Goal: Task Accomplishment & Management: Use online tool/utility

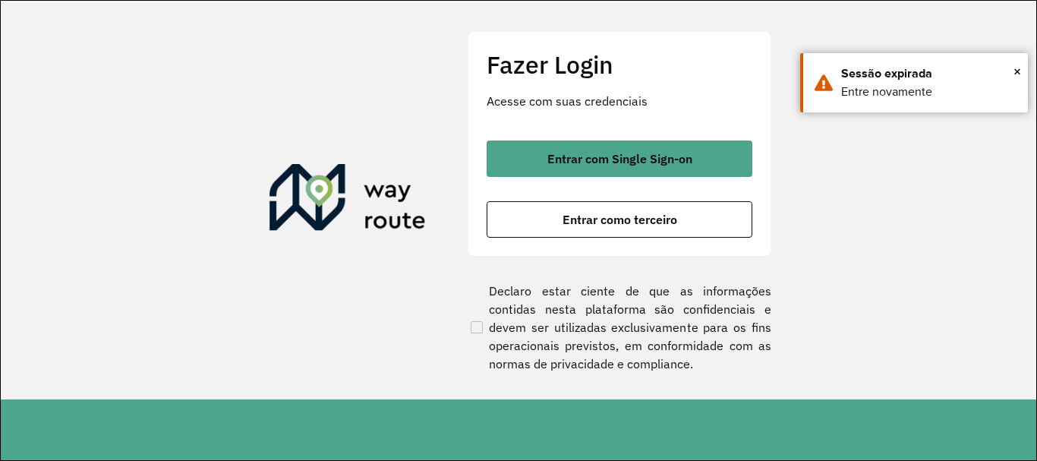
click at [635, 160] on span "Entrar com Single Sign-on" at bounding box center [620, 159] width 145 height 12
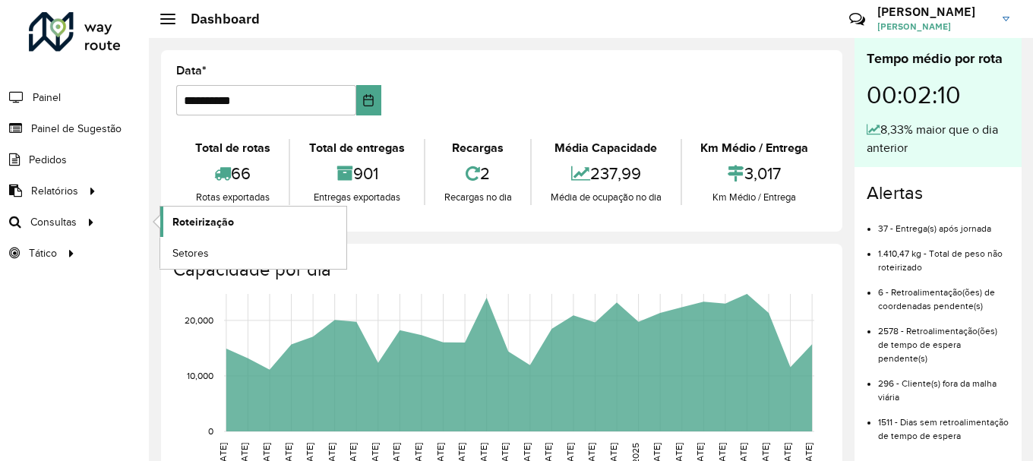
click at [216, 225] on span "Roteirização" at bounding box center [203, 222] width 62 height 16
click at [195, 247] on span "Setores" at bounding box center [190, 253] width 37 height 16
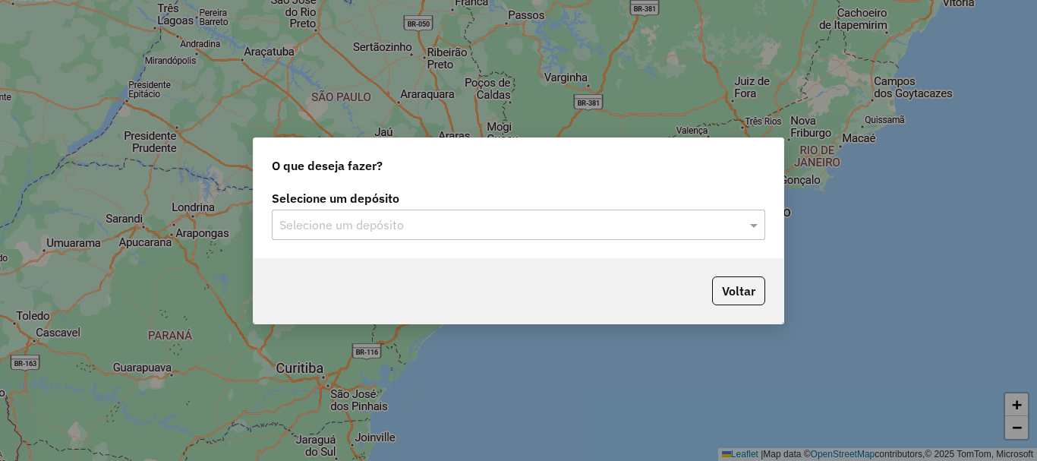
click at [611, 241] on div "Selecione um depósito Selecione um depósito" at bounding box center [519, 222] width 530 height 71
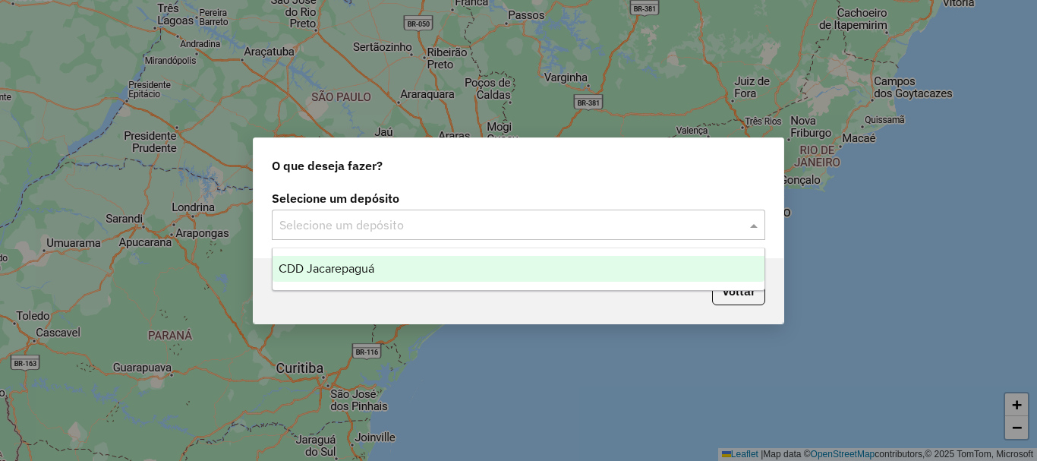
click at [497, 229] on input "text" at bounding box center [503, 225] width 448 height 18
click at [333, 262] on span "CDD Jacarepaguá" at bounding box center [327, 268] width 96 height 13
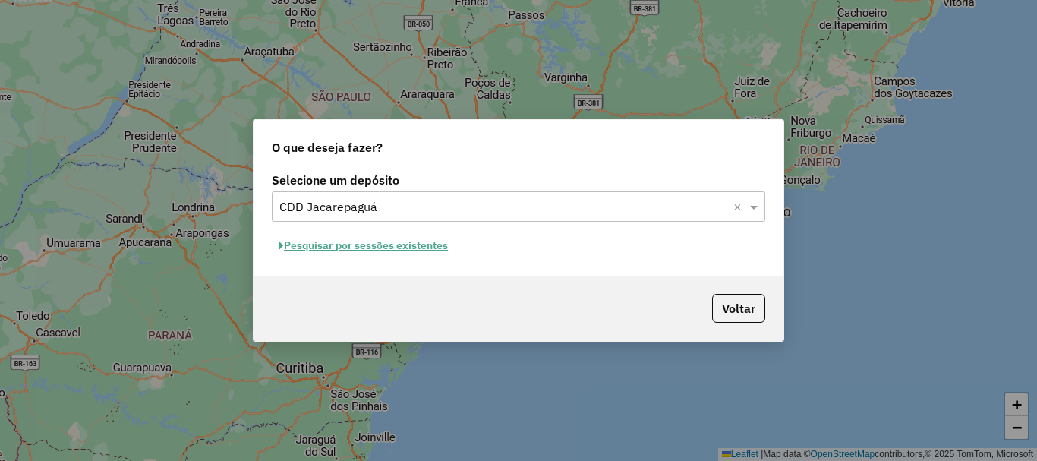
click at [317, 247] on button "Pesquisar por sessões existentes" at bounding box center [363, 246] width 183 height 24
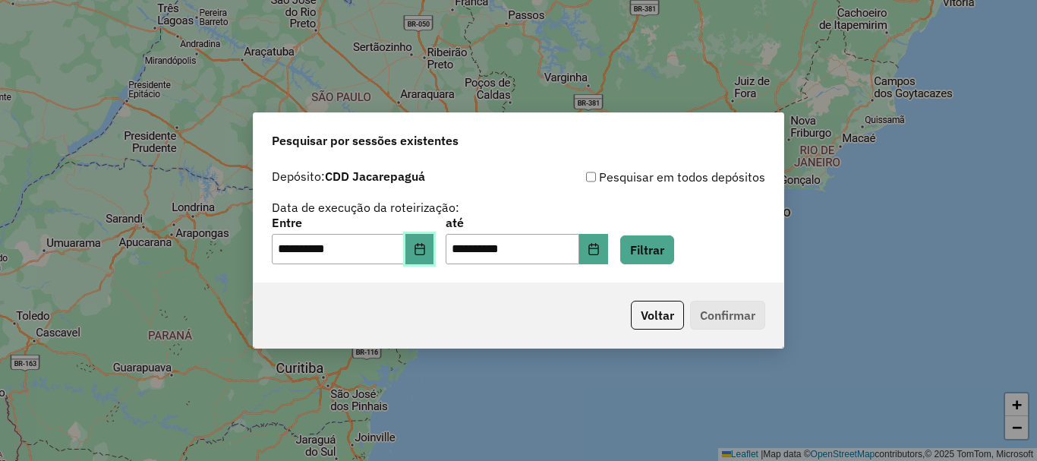
click at [434, 251] on button "Choose Date" at bounding box center [420, 249] width 29 height 30
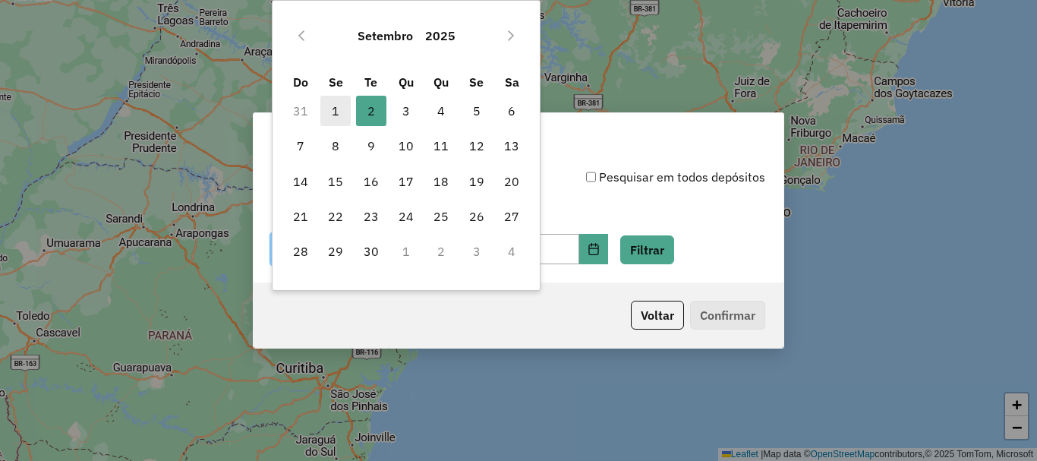
click at [338, 108] on span "1" at bounding box center [335, 111] width 30 height 30
type input "**********"
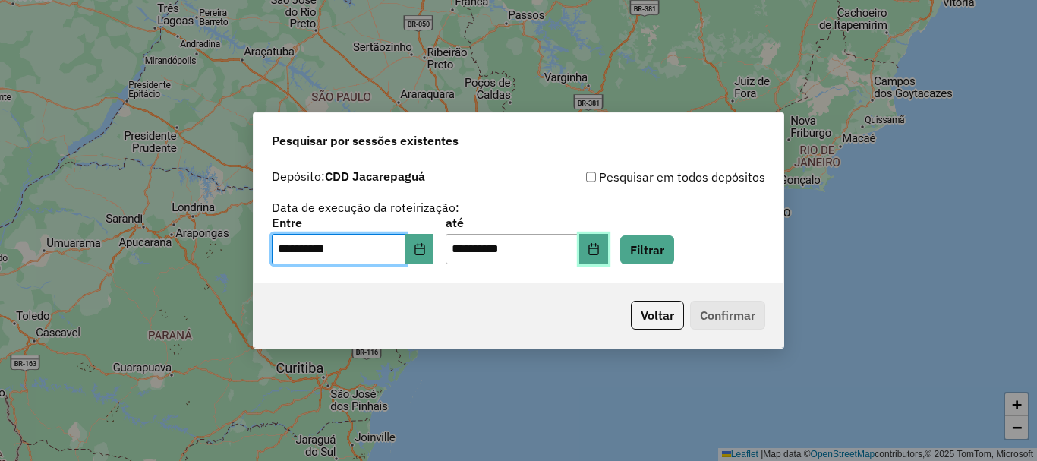
click at [600, 250] on icon "Choose Date" at bounding box center [594, 249] width 12 height 12
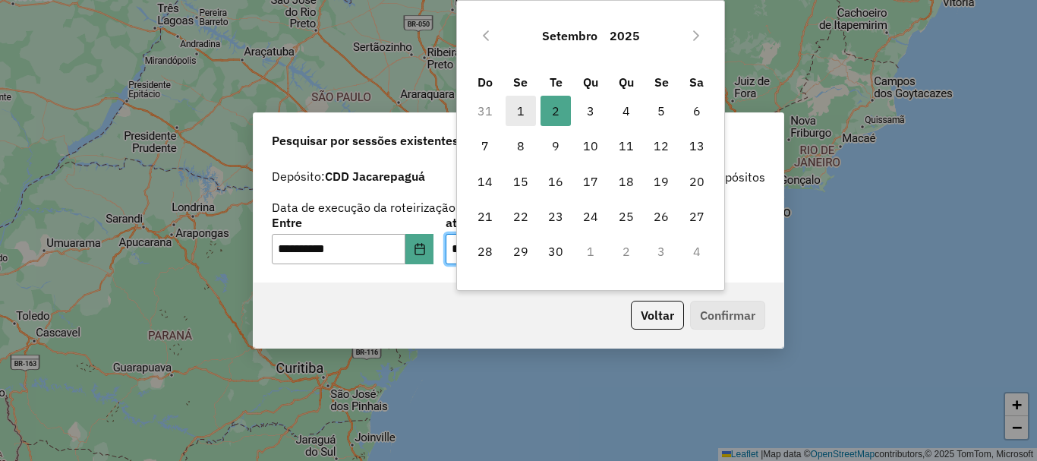
click at [520, 107] on span "1" at bounding box center [521, 111] width 30 height 30
type input "**********"
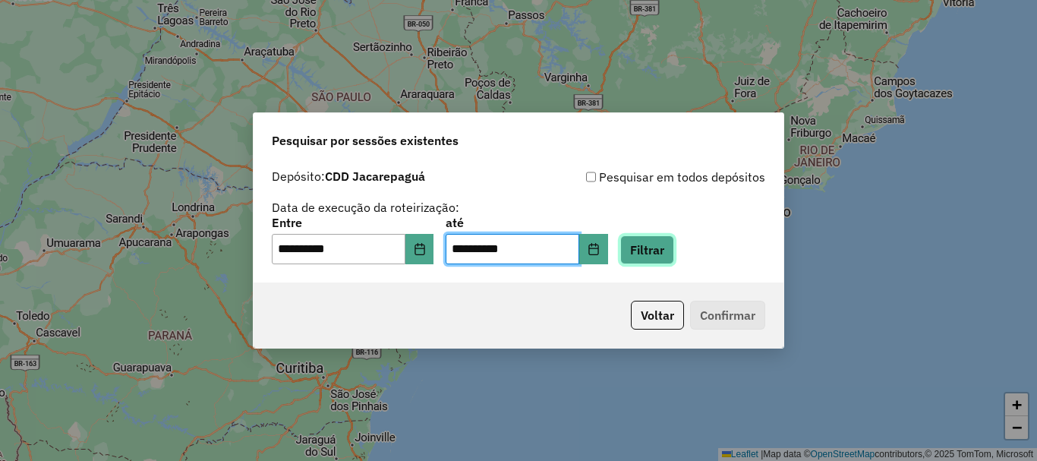
click at [658, 260] on button "Filtrar" at bounding box center [647, 249] width 54 height 29
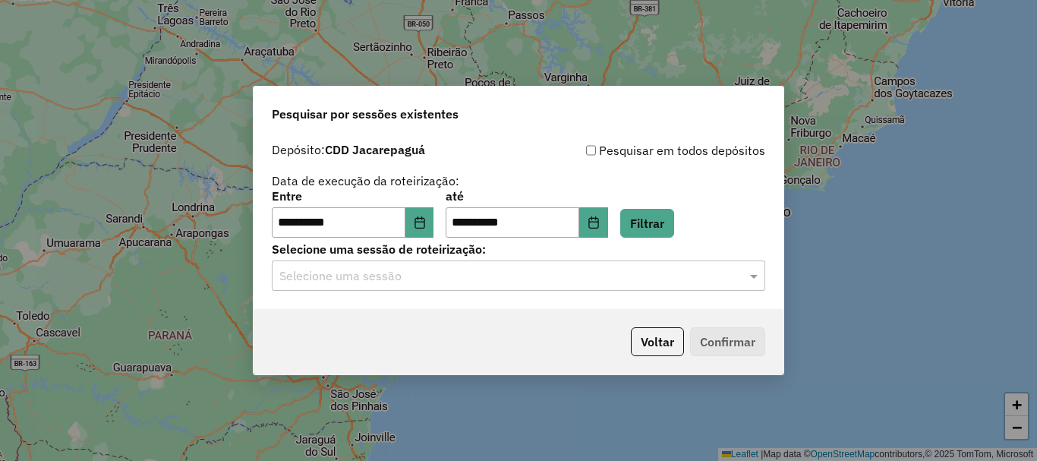
click at [450, 274] on input "text" at bounding box center [503, 276] width 448 height 18
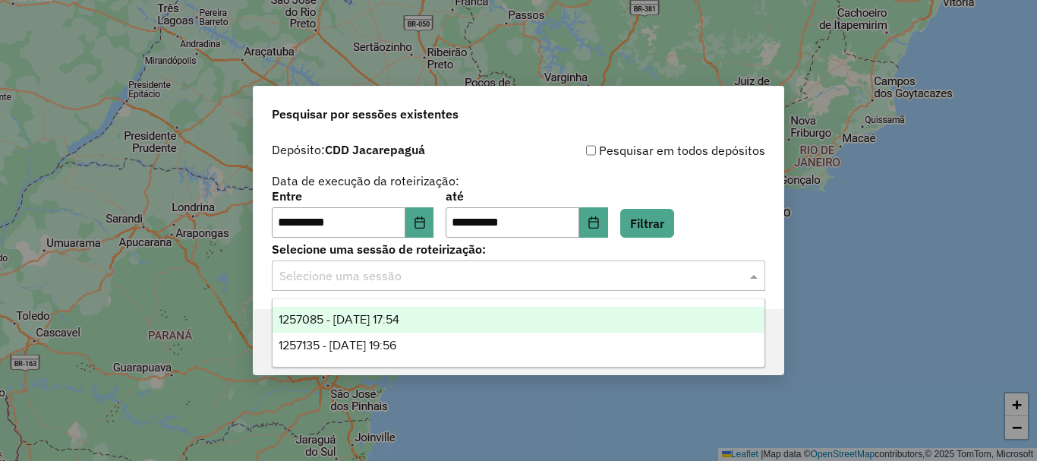
click at [377, 316] on span "1257085 - 01/09/2025 17:54" at bounding box center [339, 319] width 121 height 13
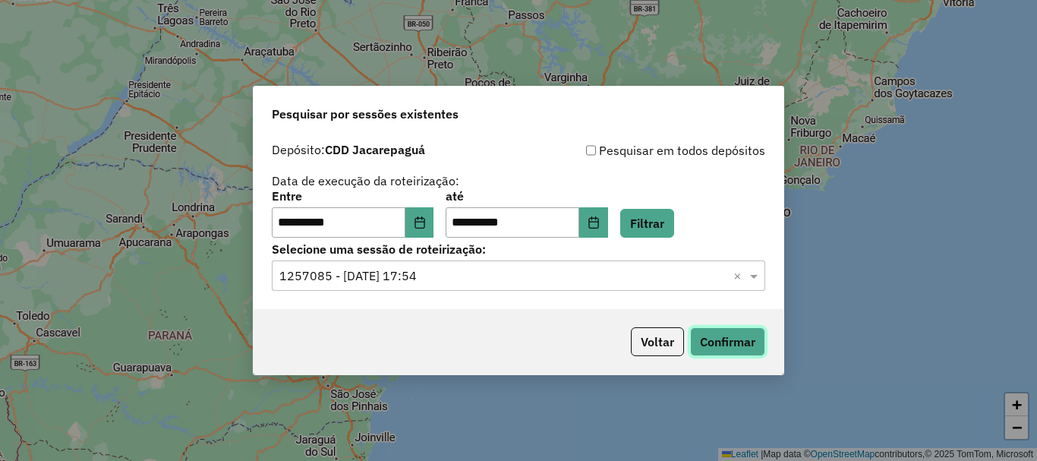
click at [746, 347] on button "Confirmar" at bounding box center [727, 341] width 75 height 29
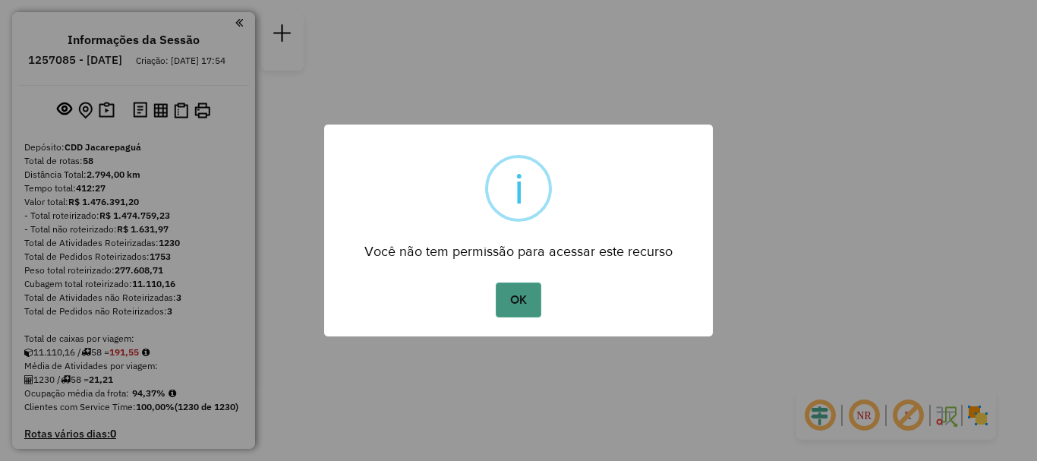
click at [519, 286] on button "OK" at bounding box center [518, 300] width 45 height 35
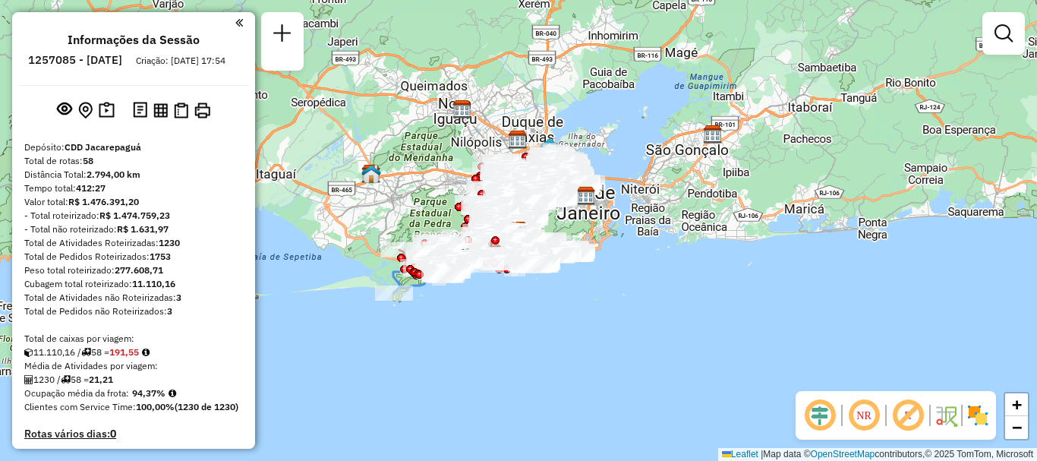
scroll to position [3055, 0]
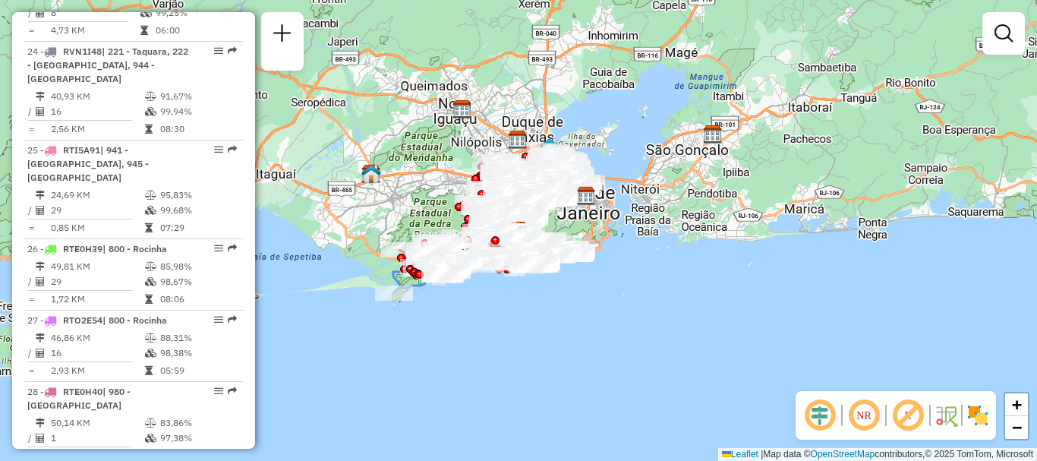
select select "**********"
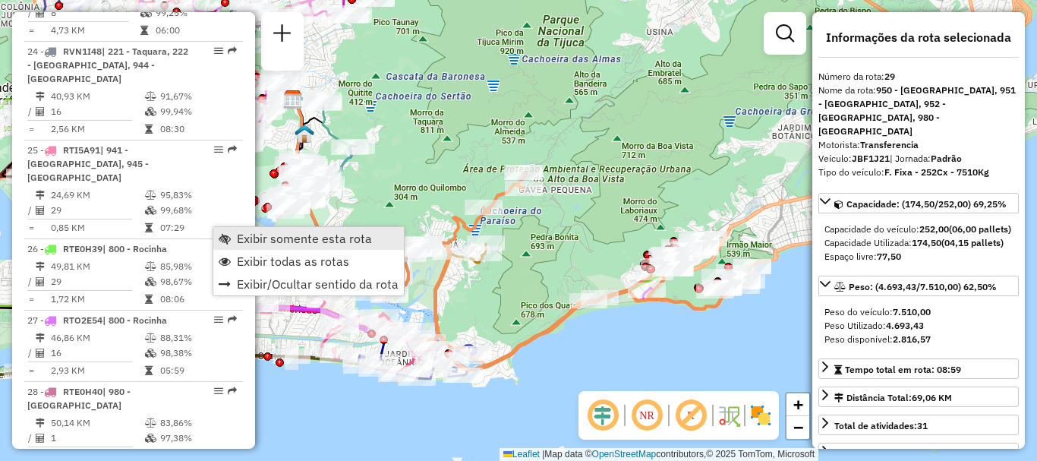
click at [261, 239] on span "Exibir somente esta rota" at bounding box center [304, 238] width 135 height 12
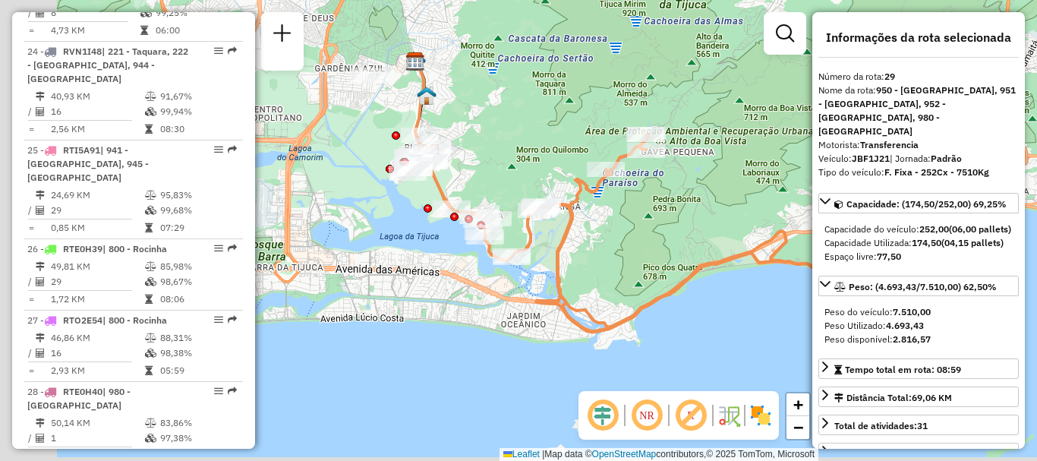
drag, startPoint x: 348, startPoint y: 223, endPoint x: 486, endPoint y: 167, distance: 149.2
click at [486, 167] on div "Janela de atendimento Grade de atendimento Capacidade Transportadoras Veículos …" at bounding box center [518, 230] width 1037 height 461
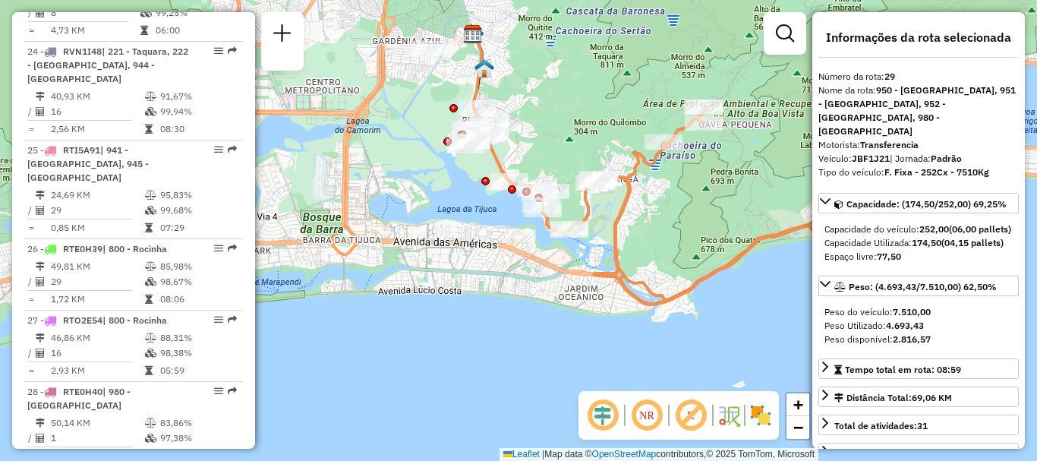
drag, startPoint x: 474, startPoint y: 168, endPoint x: 499, endPoint y: 163, distance: 25.5
click at [499, 163] on icon at bounding box center [699, 205] width 466 height 197
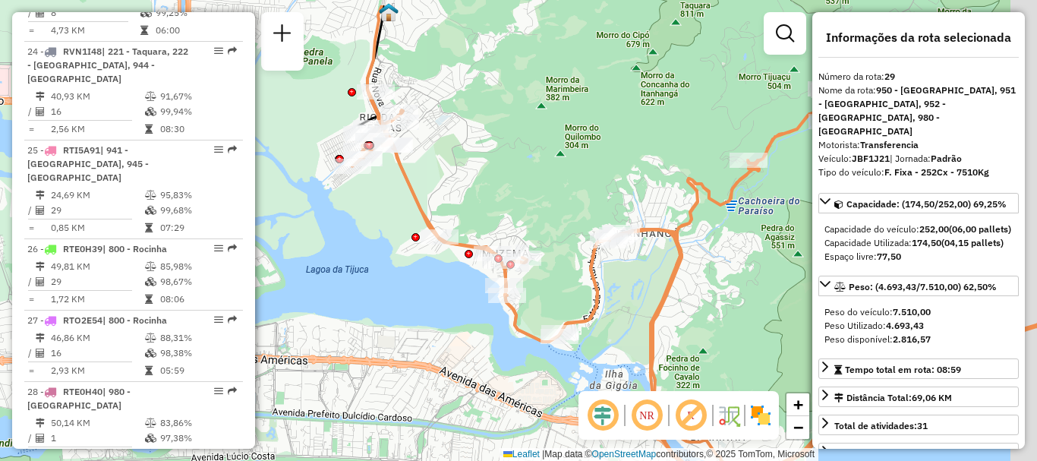
drag, startPoint x: 534, startPoint y: 139, endPoint x: 434, endPoint y: 189, distance: 111.4
click at [434, 189] on div "Janela de atendimento Grade de atendimento Capacidade Transportadoras Veículos …" at bounding box center [518, 230] width 1037 height 461
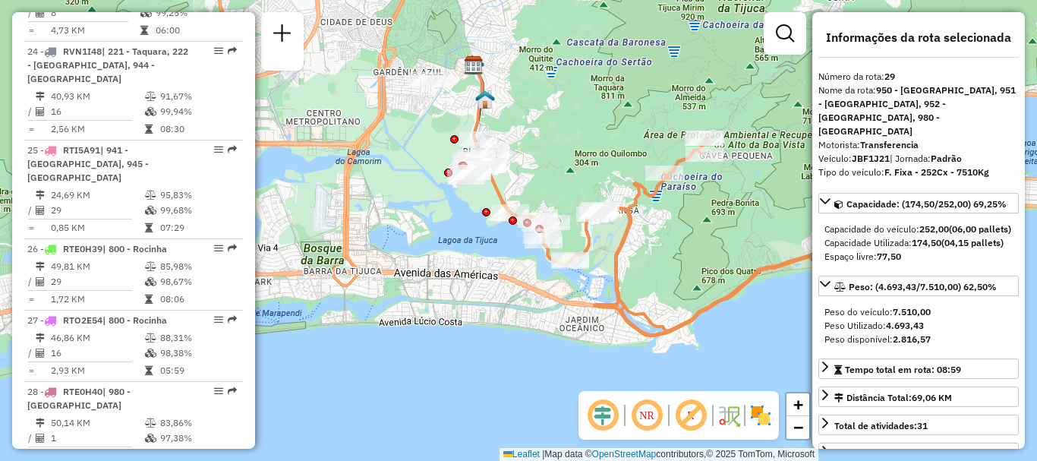
drag, startPoint x: 590, startPoint y: 138, endPoint x: 601, endPoint y: 157, distance: 21.8
click at [601, 157] on div "Janela de atendimento Grade de atendimento Capacidade Transportadoras Veículos …" at bounding box center [518, 230] width 1037 height 461
click at [757, 415] on img at bounding box center [761, 415] width 24 height 24
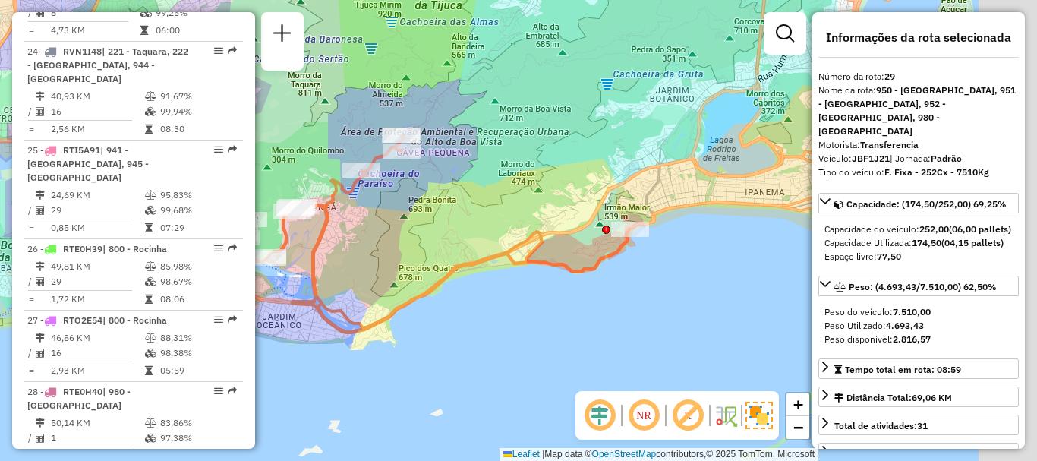
drag, startPoint x: 699, startPoint y: 221, endPoint x: 396, endPoint y: 218, distance: 303.0
click at [396, 218] on div "Janela de atendimento Grade de atendimento Capacidade Transportadoras Veículos …" at bounding box center [518, 230] width 1037 height 461
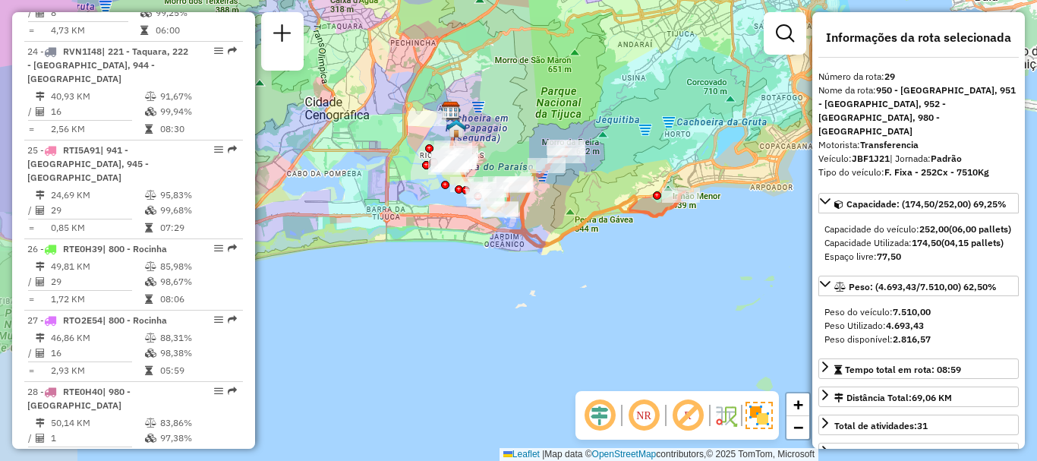
drag, startPoint x: 533, startPoint y: 185, endPoint x: 653, endPoint y: 168, distance: 121.3
click at [653, 168] on div "Janela de atendimento Grade de atendimento Capacidade Transportadoras Veículos …" at bounding box center [518, 230] width 1037 height 461
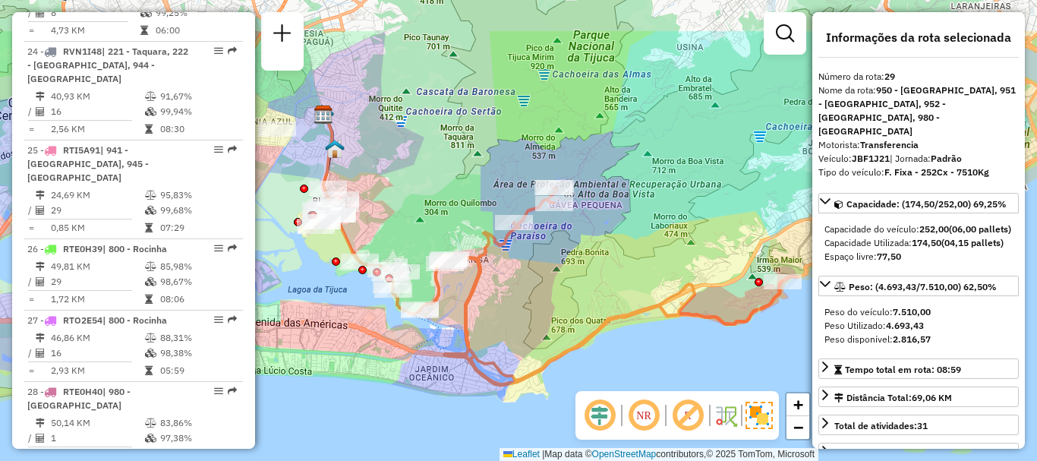
drag, startPoint x: 615, startPoint y: 198, endPoint x: 595, endPoint y: 267, distance: 72.1
click at [595, 271] on div "Janela de atendimento Grade de atendimento Capacidade Transportadoras Veículos …" at bounding box center [518, 230] width 1037 height 461
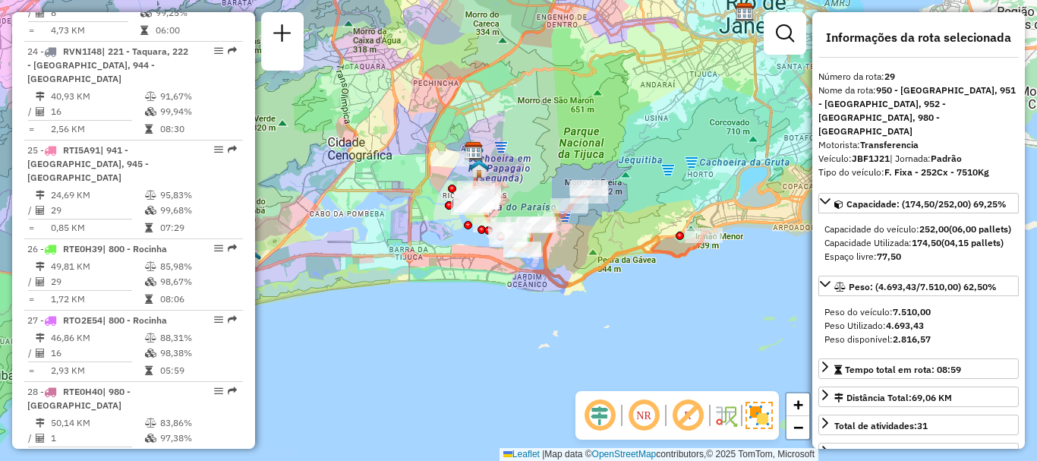
drag, startPoint x: 611, startPoint y: 192, endPoint x: 630, endPoint y: 161, distance: 36.5
click at [630, 161] on div "Janela de atendimento Grade de atendimento Capacidade Transportadoras Veículos …" at bounding box center [518, 230] width 1037 height 461
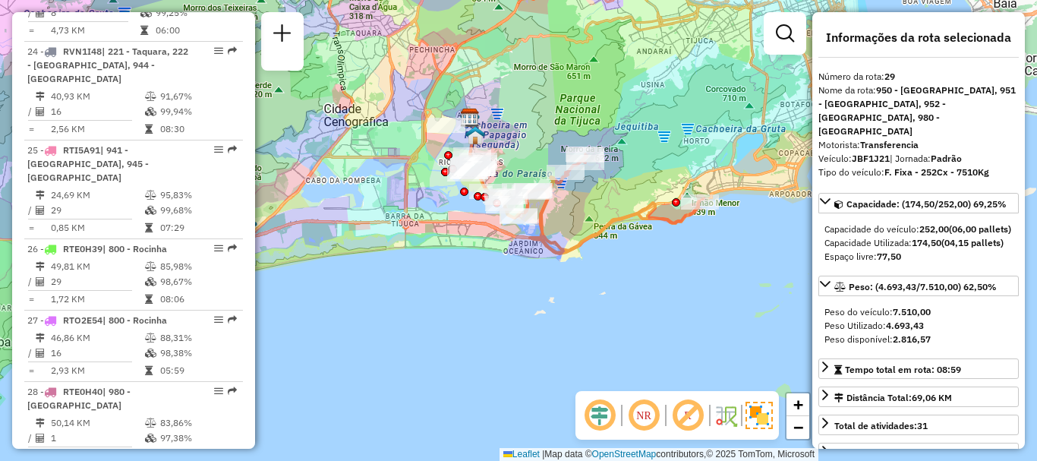
drag, startPoint x: 522, startPoint y: 200, endPoint x: 518, endPoint y: 153, distance: 46.5
click at [518, 156] on div "Janela de atendimento Grade de atendimento Capacidade Transportadoras Veículos …" at bounding box center [518, 230] width 1037 height 461
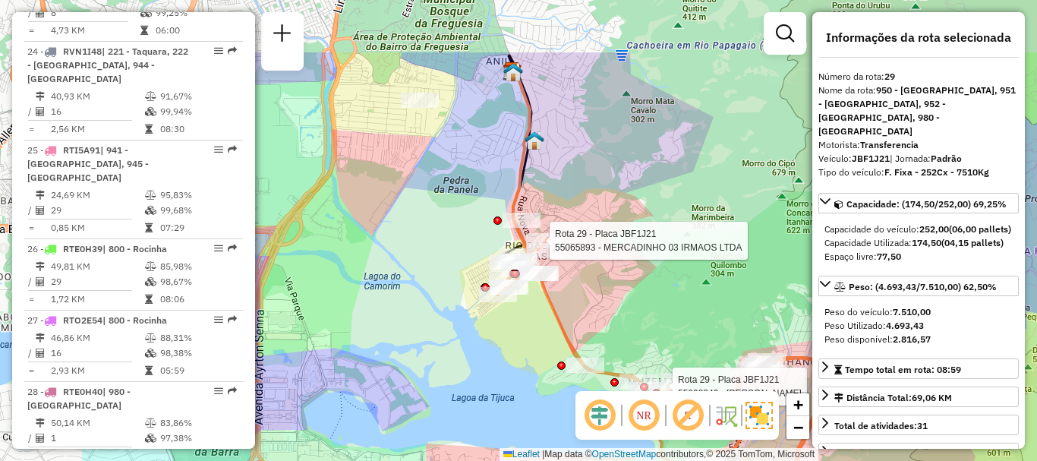
drag, startPoint x: 497, startPoint y: 227, endPoint x: 647, endPoint y: 299, distance: 166.8
click at [647, 299] on div "Rota 29 - Placa JBF1J21 55098349 - [PERSON_NAME] DANTAS Rota 29 - Placa JBF1J21…" at bounding box center [518, 230] width 1037 height 461
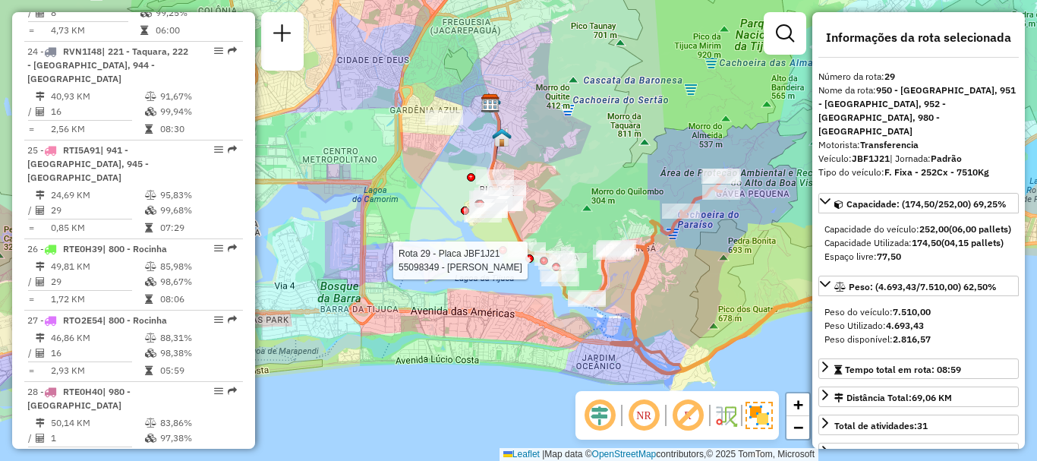
drag, startPoint x: 604, startPoint y: 323, endPoint x: 542, endPoint y: 223, distance: 118.0
click at [542, 223] on div "Rota 29 - Placa JBF1J21 55098349 - [PERSON_NAME] Janela de atendimento Grade de…" at bounding box center [518, 230] width 1037 height 461
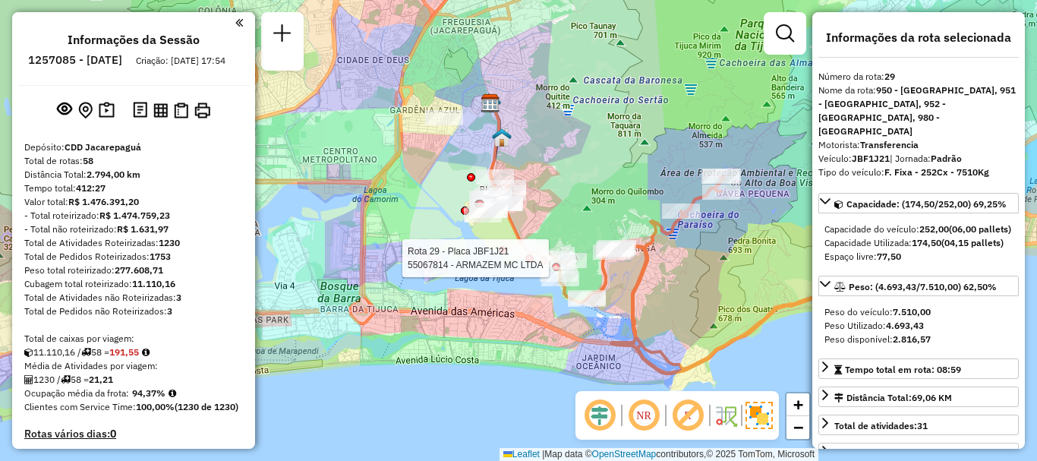
scroll to position [3253, 0]
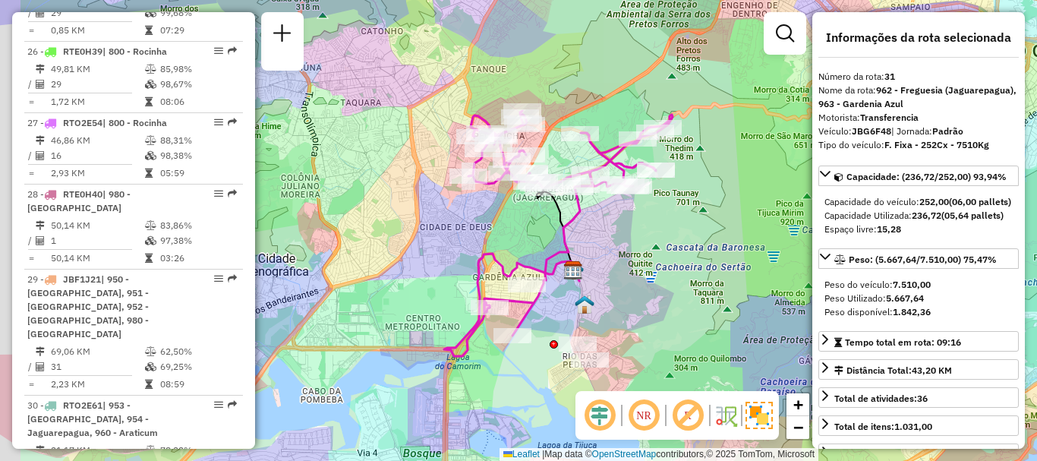
drag, startPoint x: 384, startPoint y: 207, endPoint x: 425, endPoint y: 211, distance: 40.4
click at [425, 211] on div "Janela de atendimento Grade de atendimento Capacidade Transportadoras Veículos …" at bounding box center [518, 230] width 1037 height 461
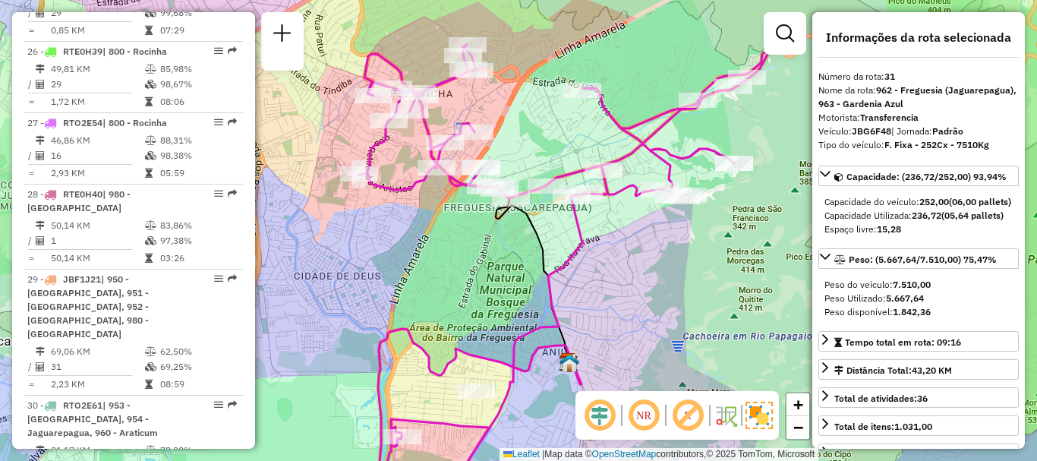
drag, startPoint x: 670, startPoint y: 341, endPoint x: 657, endPoint y: 289, distance: 53.2
click at [657, 290] on div "Janela de atendimento Grade de atendimento Capacidade Transportadoras Veículos …" at bounding box center [518, 230] width 1037 height 461
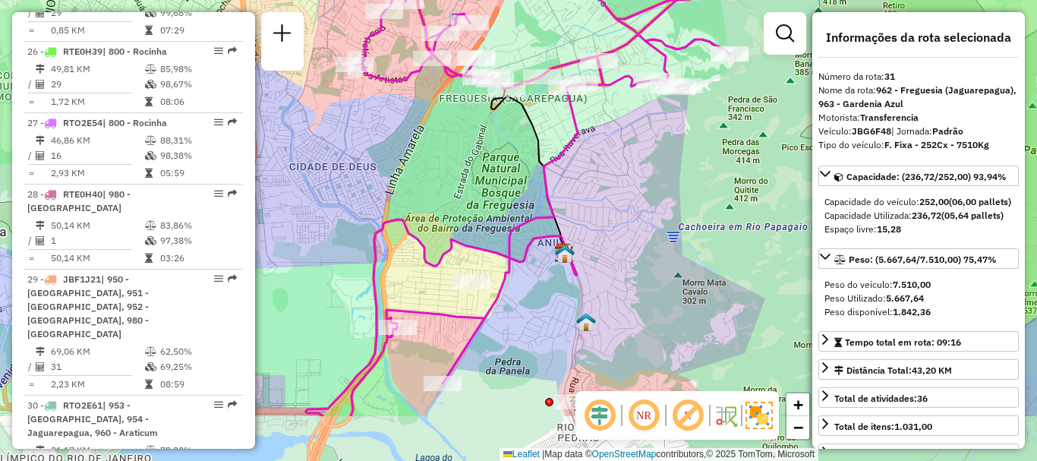
drag, startPoint x: 645, startPoint y: 286, endPoint x: 640, endPoint y: 195, distance: 90.5
click at [640, 195] on div "Janela de atendimento Grade de atendimento Capacidade Transportadoras Veículos …" at bounding box center [518, 230] width 1037 height 461
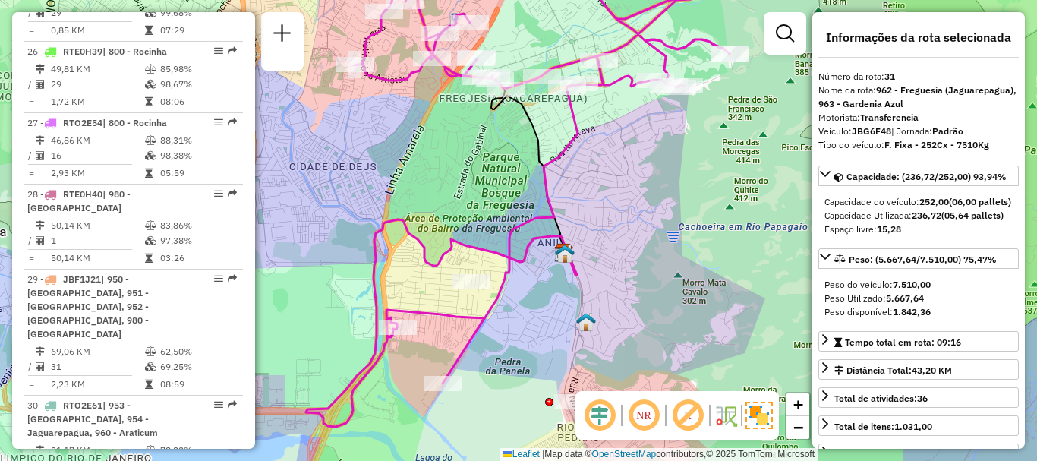
drag, startPoint x: 640, startPoint y: 195, endPoint x: 663, endPoint y: 169, distance: 35.0
click at [654, 178] on div "Janela de atendimento Grade de atendimento Capacidade Transportadoras Veículos …" at bounding box center [518, 230] width 1037 height 461
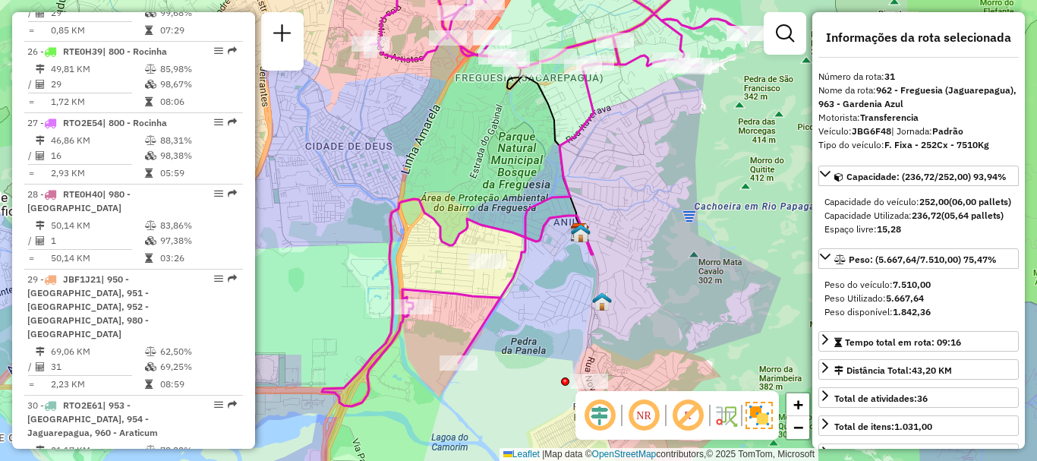
click at [672, 161] on div "Janela de atendimento Grade de atendimento Capacidade Transportadoras Veículos …" at bounding box center [518, 230] width 1037 height 461
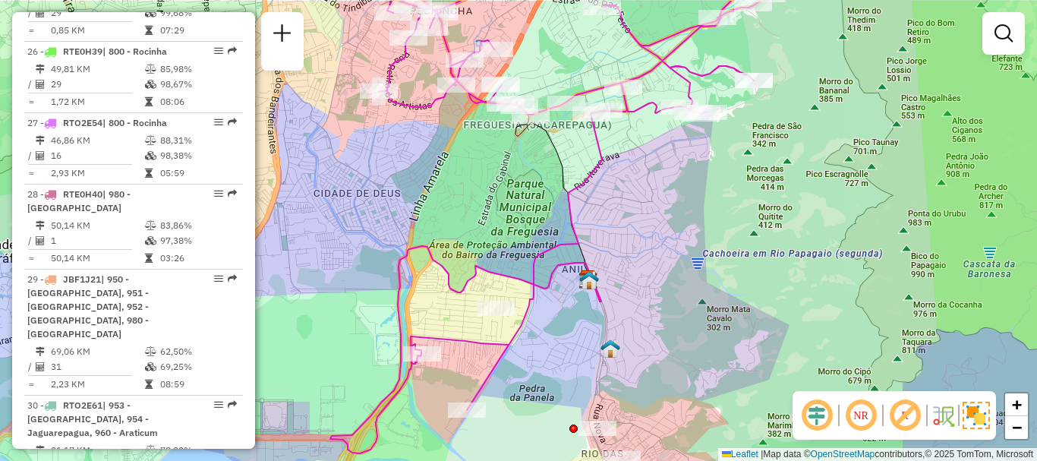
drag, startPoint x: 664, startPoint y: 187, endPoint x: 668, endPoint y: 232, distance: 45.0
click at [668, 230] on div "Janela de atendimento Grade de atendimento Capacidade Transportadoras Veículos …" at bounding box center [518, 230] width 1037 height 461
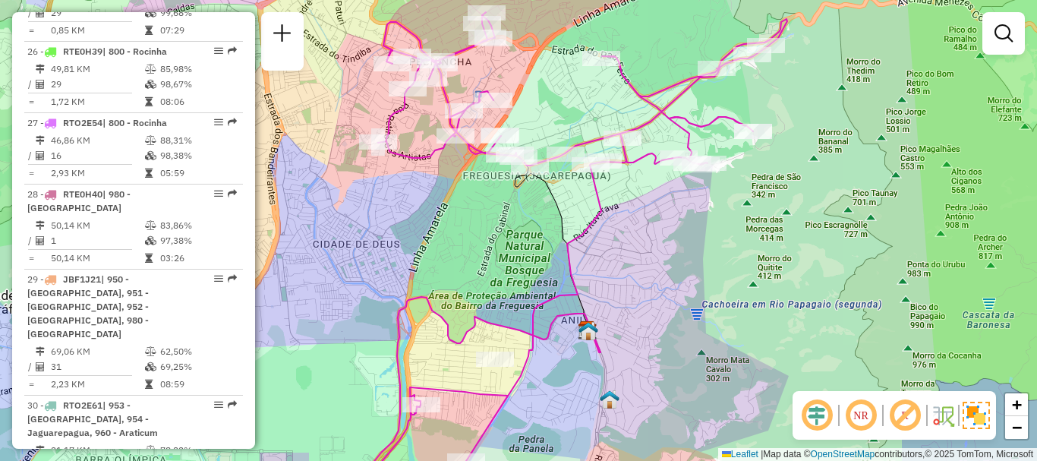
drag, startPoint x: 664, startPoint y: 211, endPoint x: 662, endPoint y: 237, distance: 25.9
click at [662, 237] on div "Janela de atendimento Grade de atendimento Capacidade Transportadoras Veículos …" at bounding box center [518, 230] width 1037 height 461
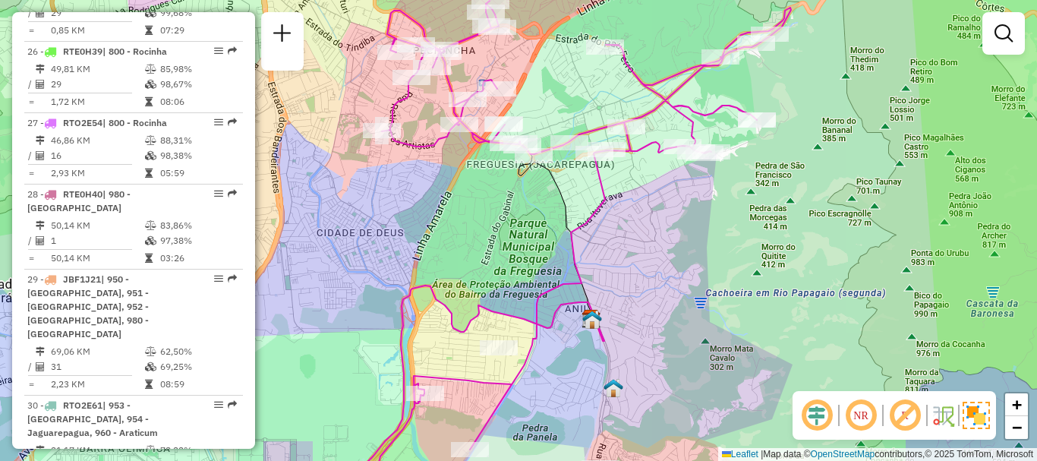
drag, startPoint x: 663, startPoint y: 223, endPoint x: 671, endPoint y: 219, distance: 9.2
click at [671, 219] on div "Janela de atendimento Grade de atendimento Capacidade Transportadoras Veículos …" at bounding box center [518, 230] width 1037 height 461
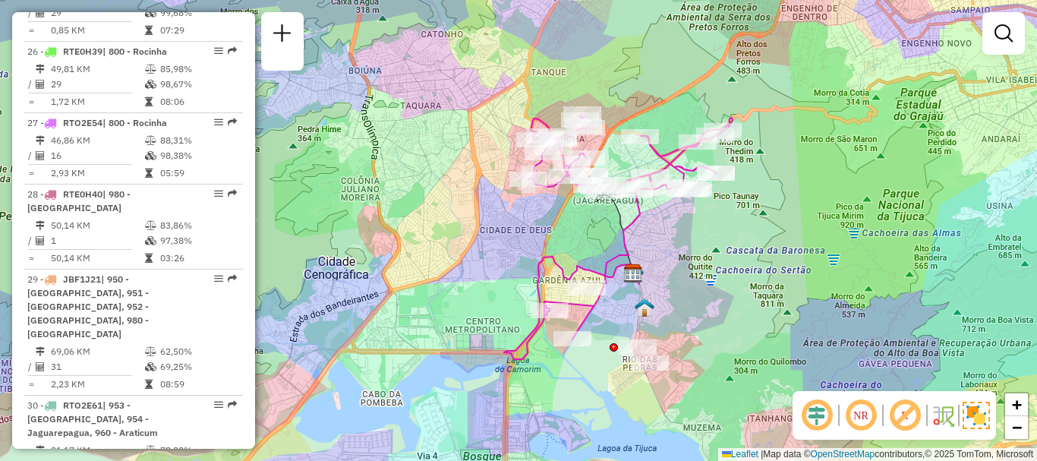
click at [700, 113] on div "Rota 31 - Placa JBG6F48 55058080 - CASA DA SERRA Rota 31 - Placa JBG6F48 550618…" at bounding box center [518, 230] width 1037 height 461
select select "**********"
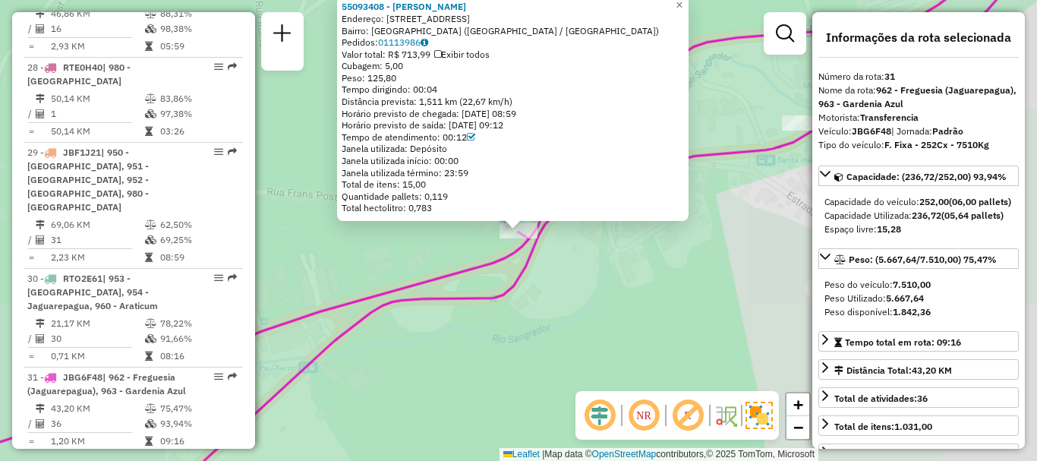
scroll to position [3461, 0]
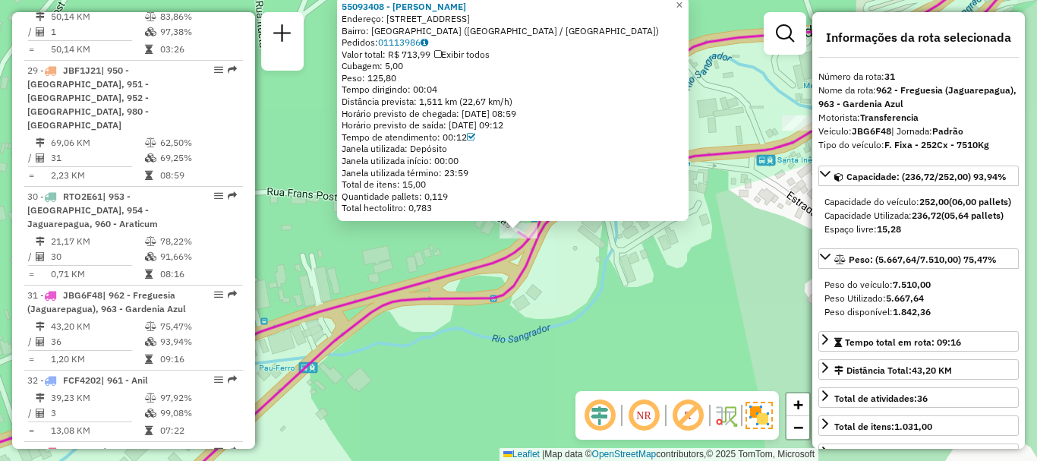
click at [719, 232] on div "55093408 - [PERSON_NAME]: R RUGENDAS 336 Bairro: [GEOGRAPHIC_DATA] ([GEOGRAPHIC…" at bounding box center [518, 230] width 1037 height 461
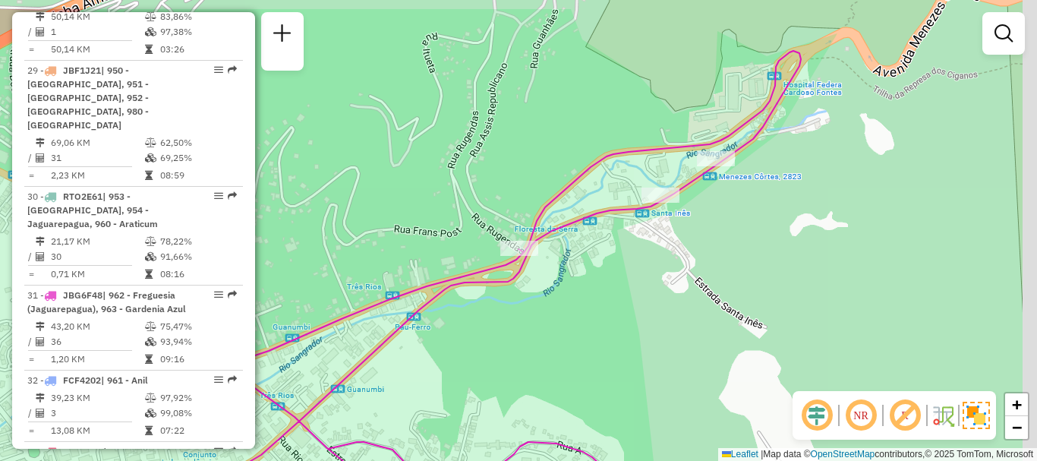
drag, startPoint x: 756, startPoint y: 111, endPoint x: 622, endPoint y: 217, distance: 170.8
click at [622, 217] on icon at bounding box center [373, 306] width 856 height 511
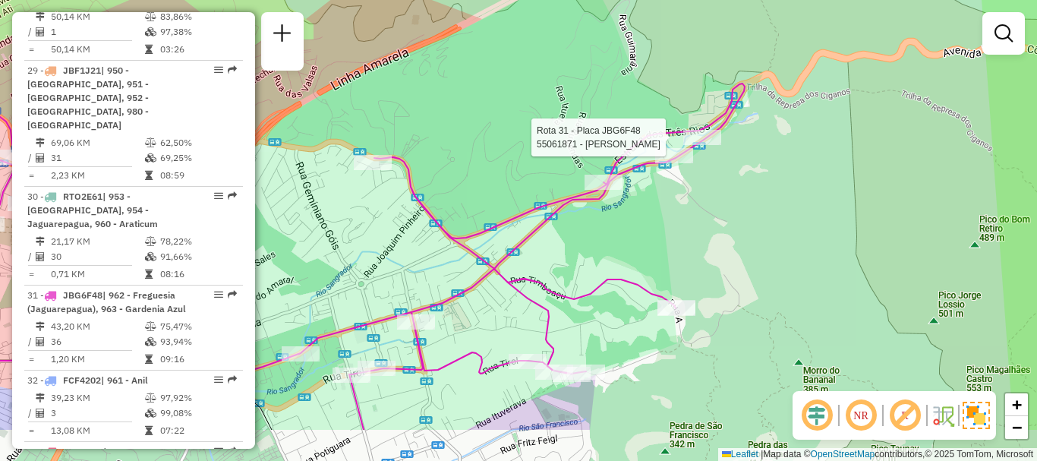
drag, startPoint x: 528, startPoint y: 194, endPoint x: 617, endPoint y: 102, distance: 128.3
click at [617, 102] on div "Rota 31 - Placa JBG6F48 55061871 - [PERSON_NAME] de atendimento Grade de atendi…" at bounding box center [518, 230] width 1037 height 461
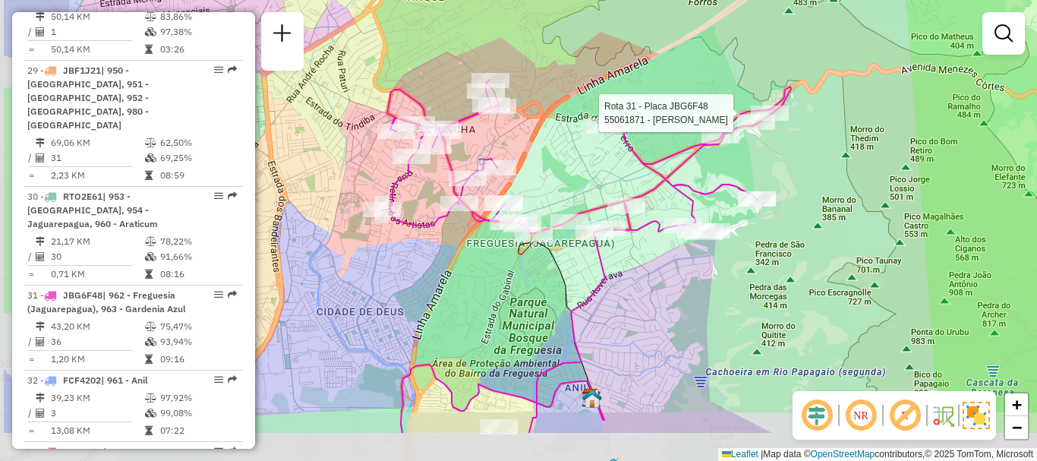
drag, startPoint x: 624, startPoint y: 265, endPoint x: 743, endPoint y: 180, distance: 145.8
click at [743, 180] on icon at bounding box center [586, 256] width 409 height 353
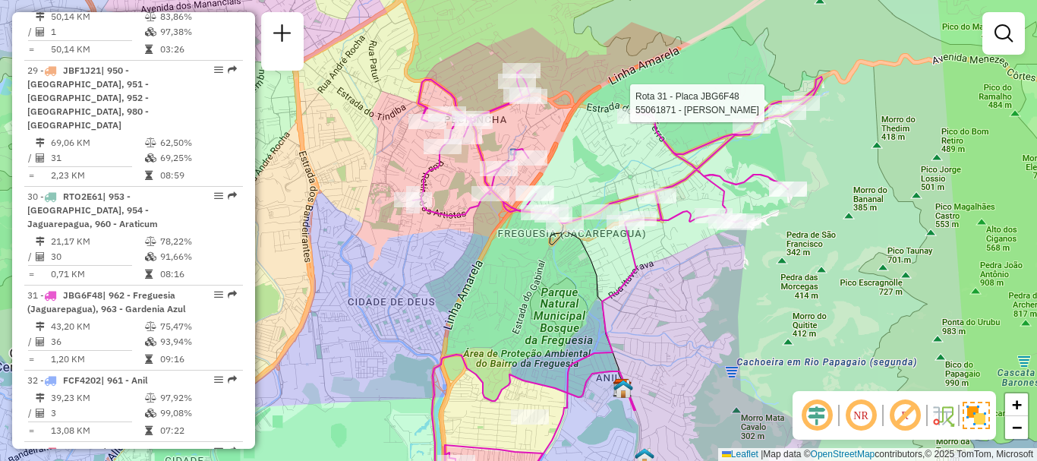
drag, startPoint x: 751, startPoint y: 140, endPoint x: 773, endPoint y: 142, distance: 22.1
click at [773, 142] on div "Rota 31 - Placa JBG6F48 55061871 - [PERSON_NAME] de atendimento Grade de atendi…" at bounding box center [518, 230] width 1037 height 461
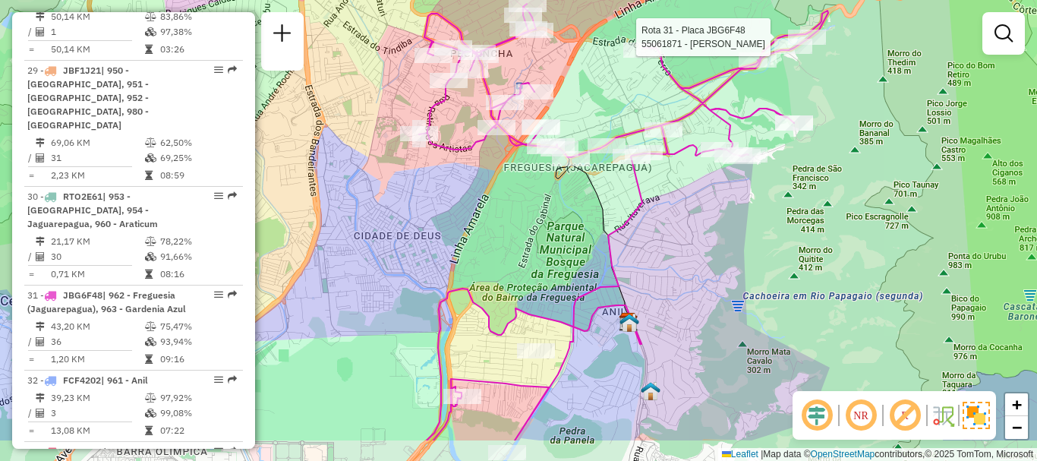
drag, startPoint x: 652, startPoint y: 236, endPoint x: 656, endPoint y: 170, distance: 66.2
click at [656, 170] on div "Rota 31 - Placa JBG6F48 55061871 - [PERSON_NAME] de atendimento Grade de atendi…" at bounding box center [518, 230] width 1037 height 461
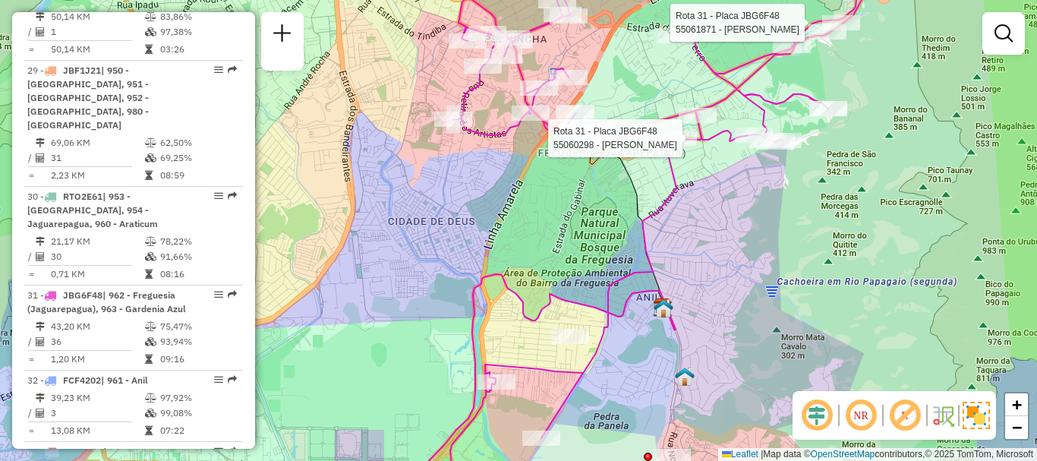
drag, startPoint x: 664, startPoint y: 207, endPoint x: 699, endPoint y: 193, distance: 37.1
click at [699, 193] on div "Rota 31 - Placa JBG6F48 55061871 - STEFANY VITORIA [PERSON_NAME] 31 - Placa JBG…" at bounding box center [518, 230] width 1037 height 461
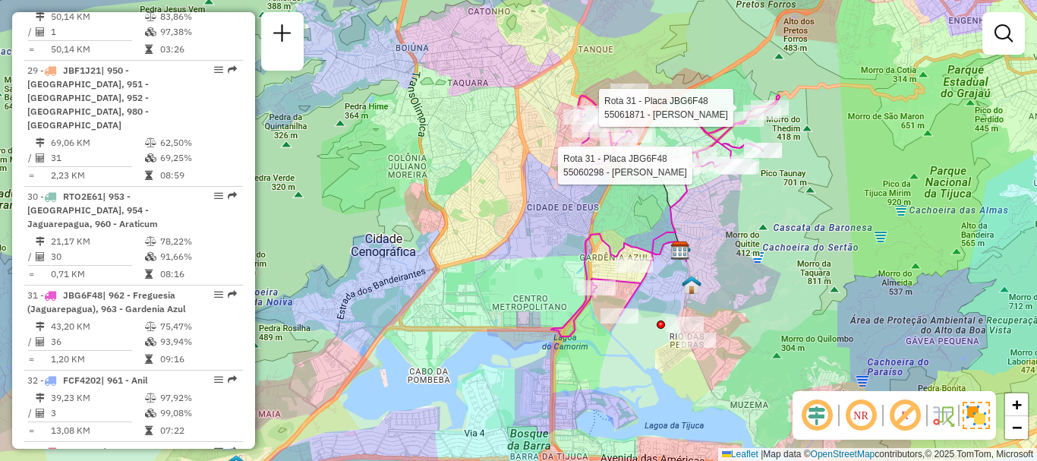
click at [683, 42] on div "Rota 31 - Placa JBG6F48 55061871 - STEFANY VITORIA [PERSON_NAME] 31 - Placa JBG…" at bounding box center [518, 230] width 1037 height 461
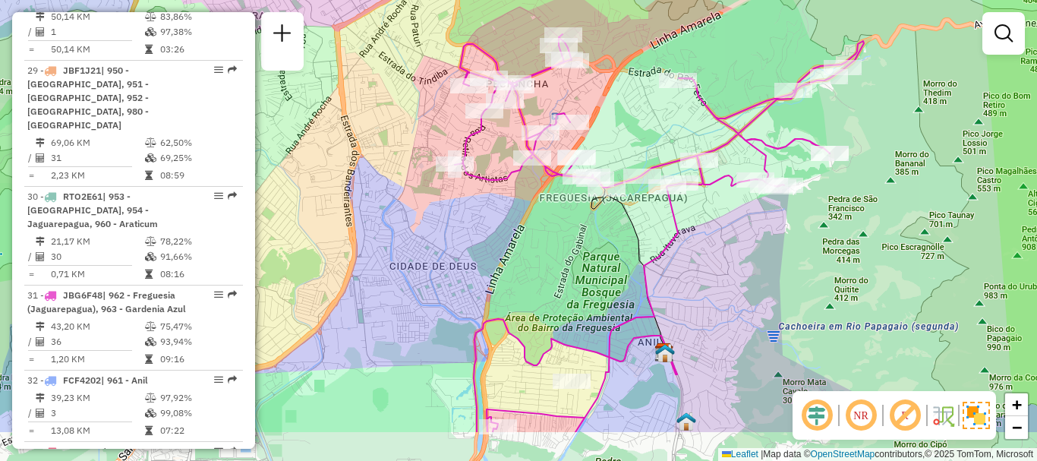
drag, startPoint x: 666, startPoint y: 110, endPoint x: 639, endPoint y: 27, distance: 87.2
click at [639, 28] on div "Janela de atendimento Grade de atendimento Capacidade Transportadoras Veículos …" at bounding box center [518, 230] width 1037 height 461
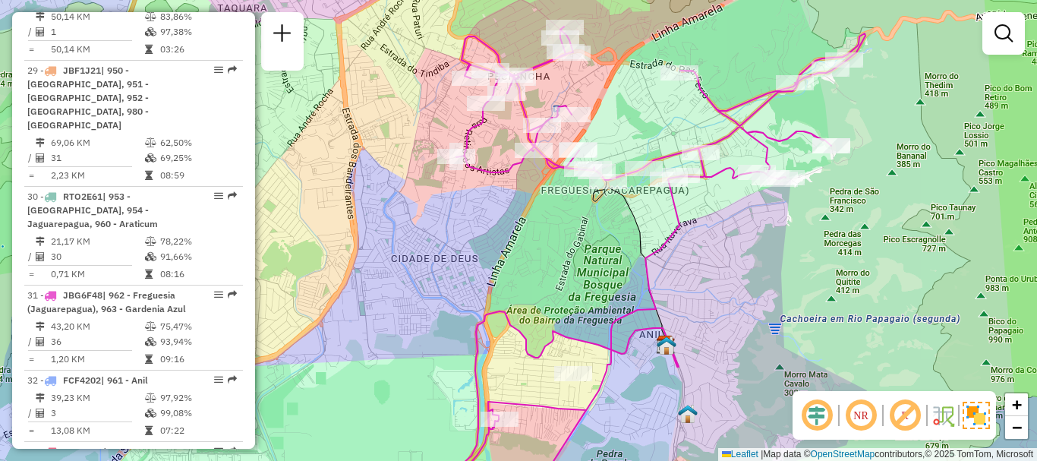
click at [640, 24] on div "Janela de atendimento Grade de atendimento Capacidade Transportadoras Veículos …" at bounding box center [518, 230] width 1037 height 461
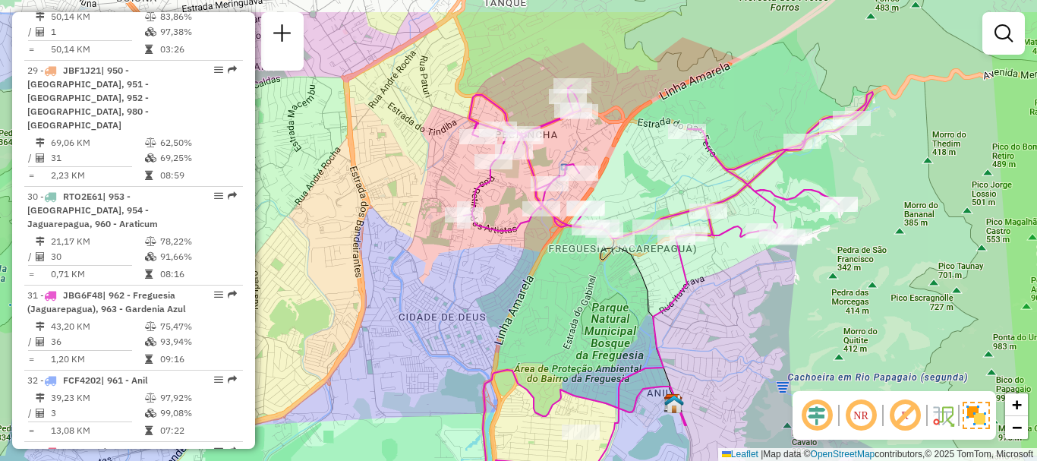
drag, startPoint x: 520, startPoint y: 194, endPoint x: 528, endPoint y: 252, distance: 59.0
click at [528, 252] on div "Janela de atendimento Grade de atendimento Capacidade Transportadoras Veículos …" at bounding box center [518, 230] width 1037 height 461
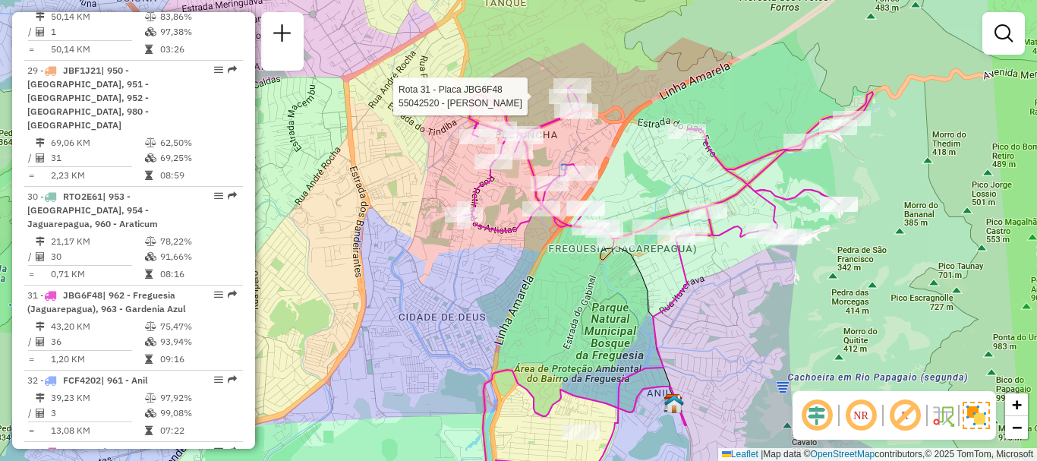
select select "**********"
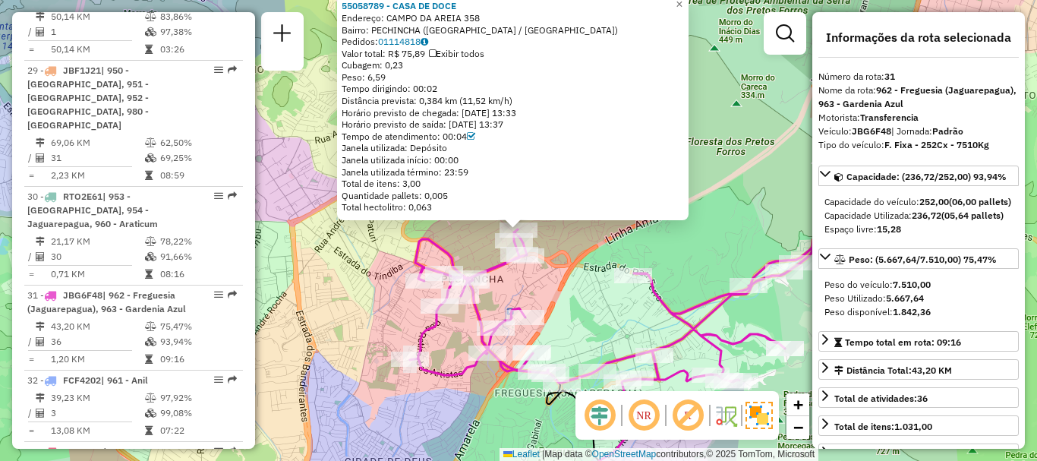
click at [784, 235] on div "55058789 - CASA DE DOCE Endereço: CAMPO DA AREIA 358 Bairro: [GEOGRAPHIC_DATA] …" at bounding box center [518, 230] width 1037 height 461
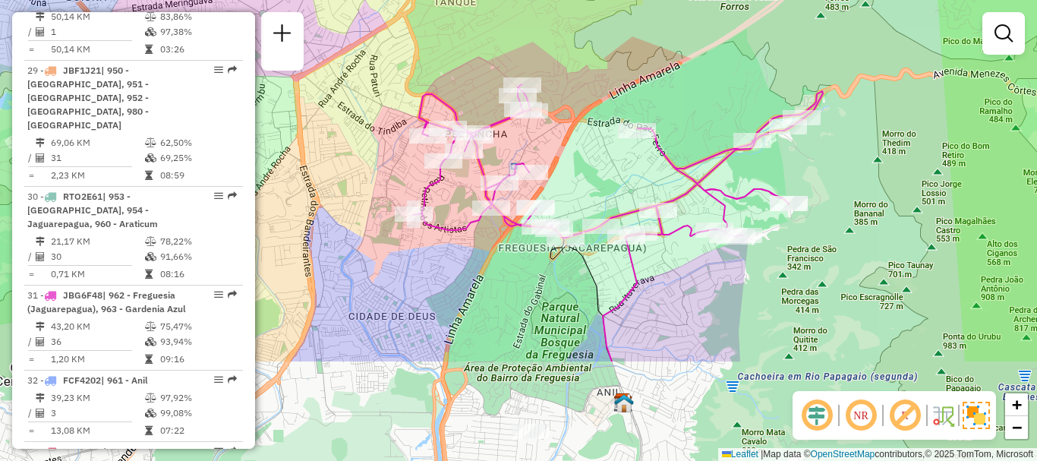
drag, startPoint x: 574, startPoint y: 327, endPoint x: 578, endPoint y: 179, distance: 147.4
click at [578, 179] on div "Janela de atendimento Grade de atendimento Capacidade Transportadoras Veículos …" at bounding box center [518, 230] width 1037 height 461
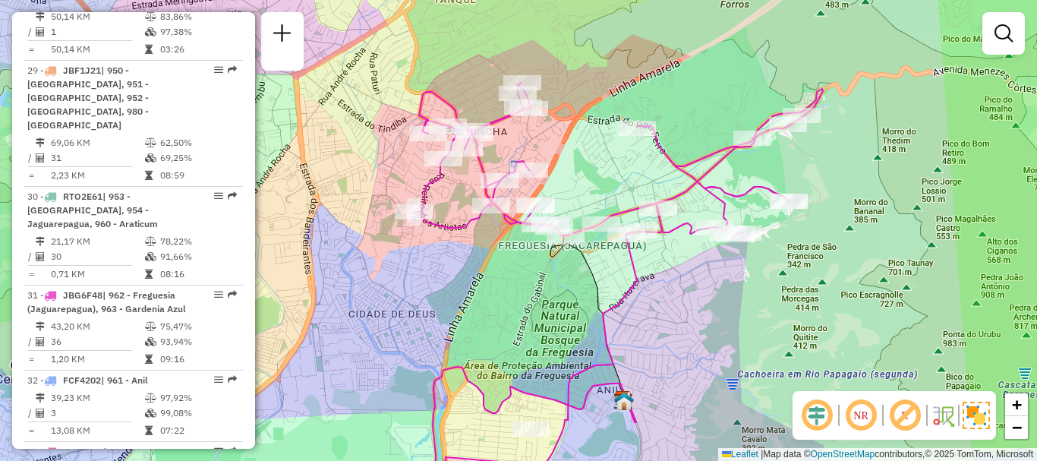
drag, startPoint x: 866, startPoint y: 185, endPoint x: 834, endPoint y: 145, distance: 51.2
click at [866, 184] on div "Janela de atendimento Grade de atendimento Capacidade Transportadoras Veículos …" at bounding box center [518, 230] width 1037 height 461
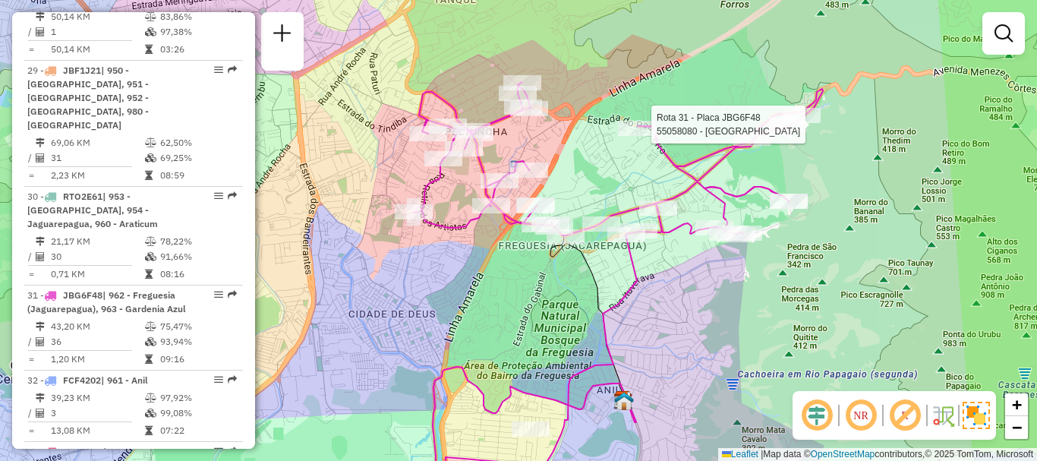
click at [803, 132] on div at bounding box center [788, 124] width 38 height 15
select select "**********"
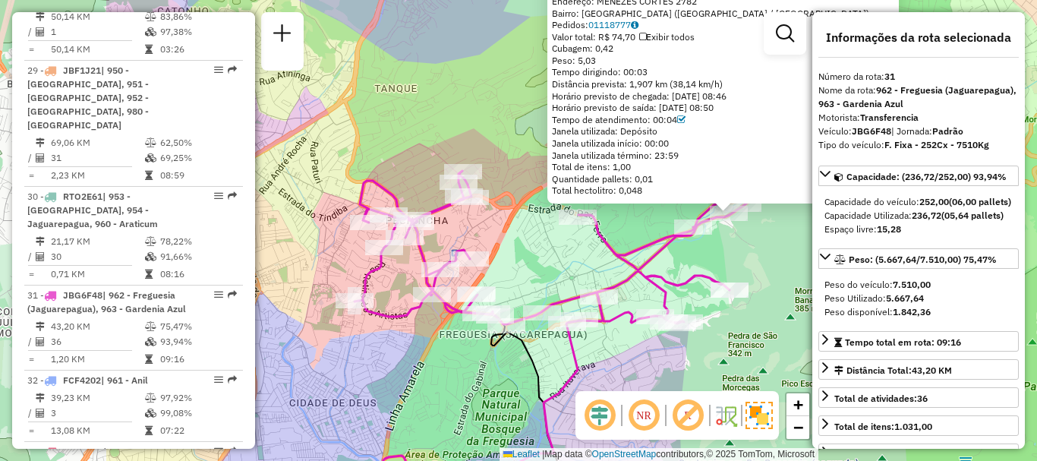
drag, startPoint x: 337, startPoint y: 276, endPoint x: 548, endPoint y: 261, distance: 210.9
click at [549, 260] on div "55058080 - CASA DA SERRA Tipo de cliente: 80 - Chopp/VIP (C) Endereço: MENEZES …" at bounding box center [518, 230] width 1037 height 461
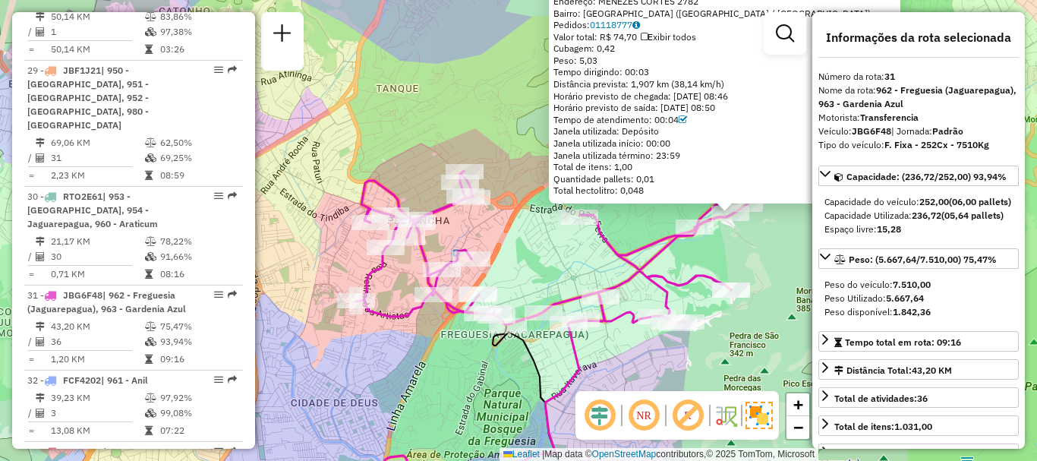
scroll to position [2841, 0]
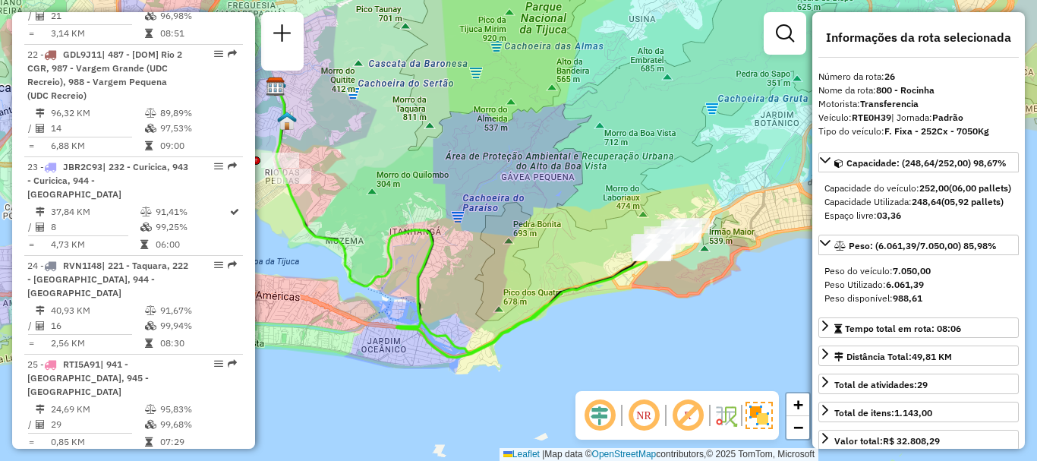
drag, startPoint x: 522, startPoint y: 185, endPoint x: 486, endPoint y: 172, distance: 38.7
click at [486, 172] on div "Janela de atendimento Grade de atendimento Capacidade Transportadoras Veículos …" at bounding box center [518, 230] width 1037 height 461
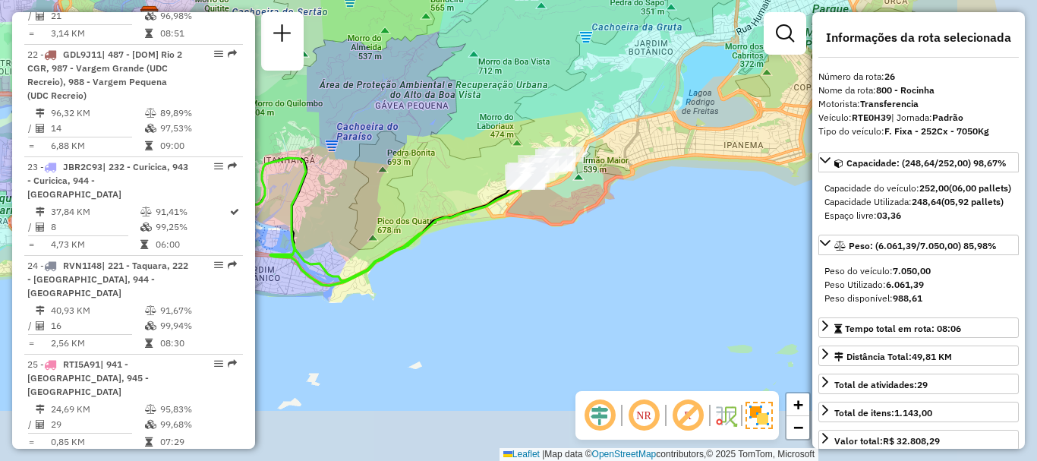
drag, startPoint x: 570, startPoint y: 251, endPoint x: 442, endPoint y: 177, distance: 147.7
click at [442, 177] on div "Janela de atendimento Grade de atendimento Capacidade Transportadoras Veículos …" at bounding box center [518, 230] width 1037 height 461
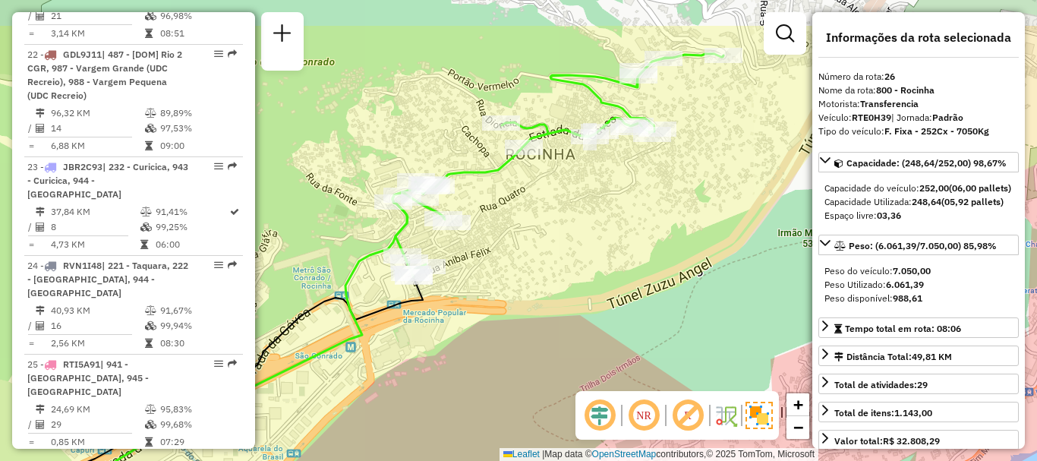
drag, startPoint x: 548, startPoint y: 113, endPoint x: 601, endPoint y: 201, distance: 102.5
click at [600, 200] on div "Janela de atendimento Grade de atendimento Capacidade Transportadoras Veículos …" at bounding box center [518, 230] width 1037 height 461
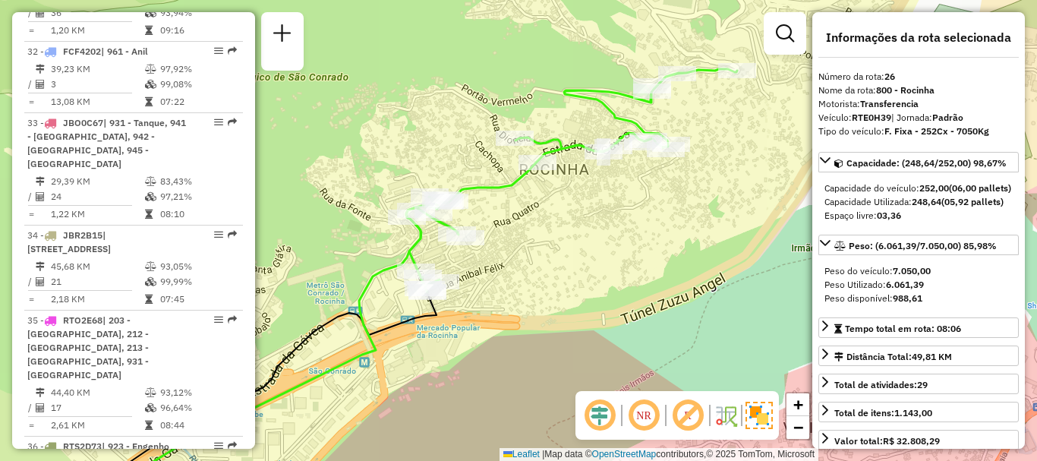
scroll to position [4457, 0]
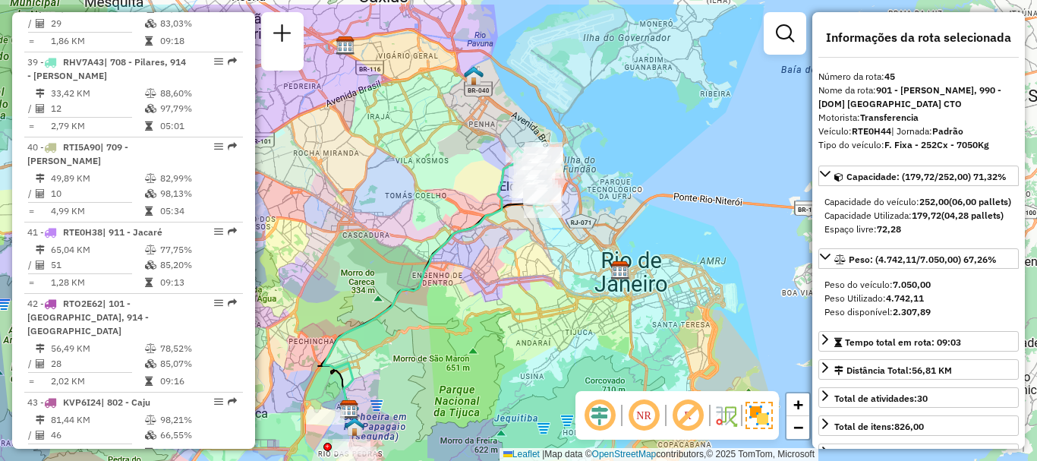
drag, startPoint x: 560, startPoint y: 156, endPoint x: 475, endPoint y: 207, distance: 99.8
click at [475, 207] on div "Janela de atendimento Grade de atendimento Capacidade Transportadoras Veículos …" at bounding box center [518, 230] width 1037 height 461
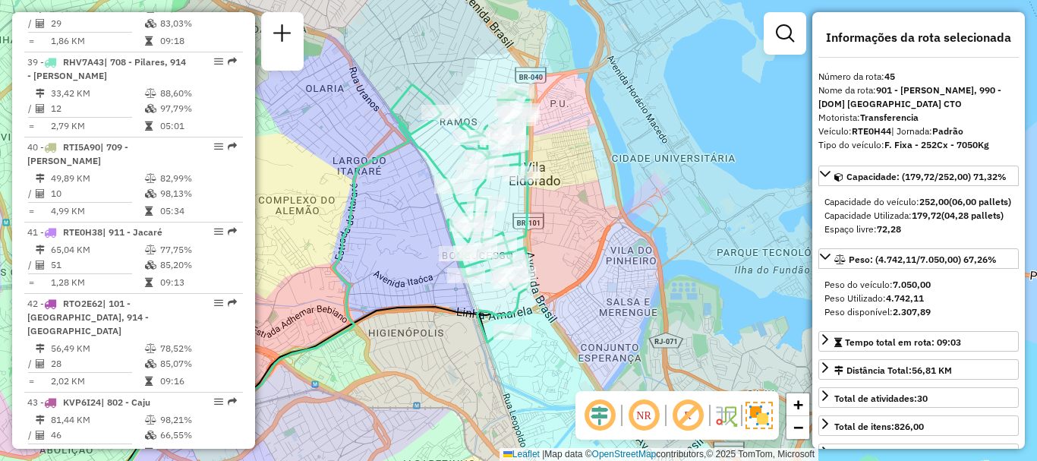
drag, startPoint x: 532, startPoint y: 171, endPoint x: 617, endPoint y: 216, distance: 96.1
click at [617, 216] on div "Janela de atendimento Grade de atendimento Capacidade Transportadoras Veículos …" at bounding box center [518, 230] width 1037 height 461
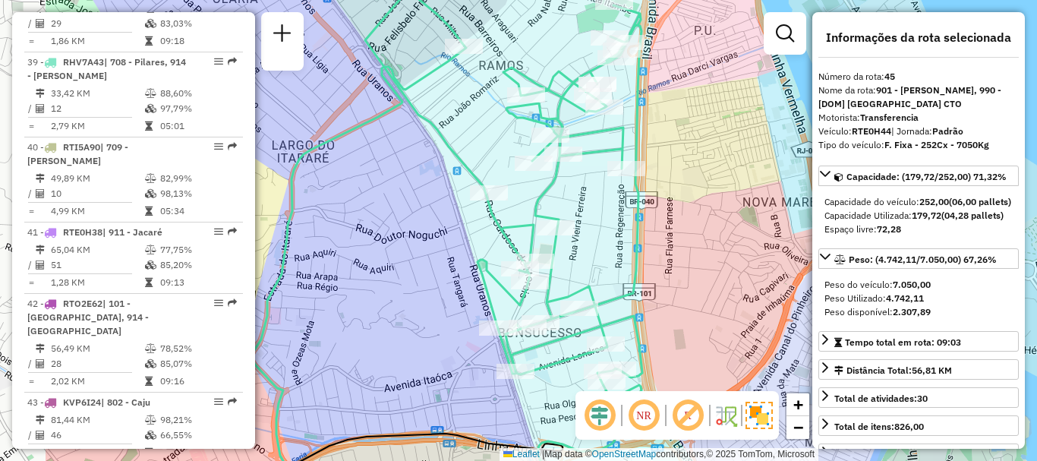
drag, startPoint x: 579, startPoint y: 183, endPoint x: 728, endPoint y: 199, distance: 150.5
click at [728, 199] on div "Janela de atendimento Grade de atendimento Capacidade Transportadoras Veículos …" at bounding box center [518, 230] width 1037 height 461
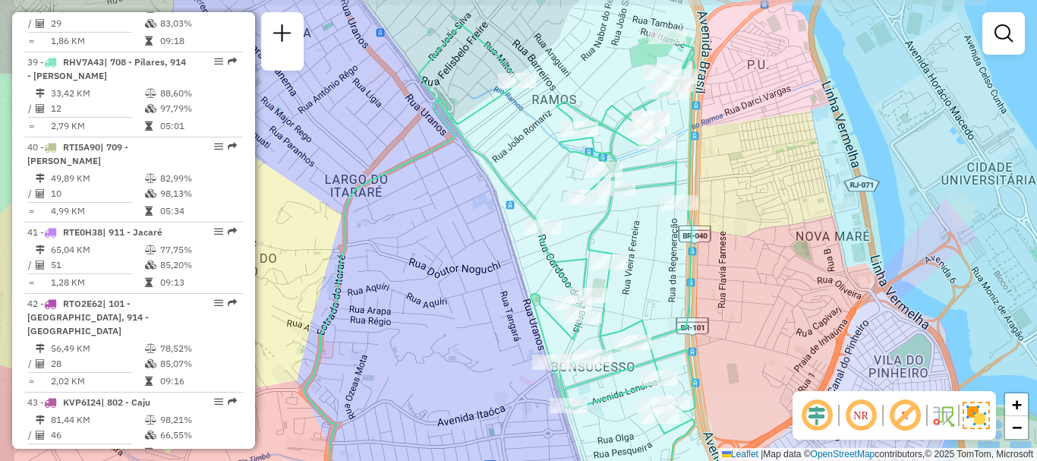
drag, startPoint x: 693, startPoint y: 185, endPoint x: 746, endPoint y: 219, distance: 63.2
click at [746, 219] on div "Janela de atendimento Grade de atendimento Capacidade Transportadoras Veículos …" at bounding box center [518, 230] width 1037 height 461
click at [603, 61] on div "Janela de atendimento Grade de atendimento Capacidade Transportadoras Veículos …" at bounding box center [518, 230] width 1037 height 461
click at [521, 55] on div "Janela de atendimento Grade de atendimento Capacidade Transportadoras Veículos …" at bounding box center [518, 230] width 1037 height 461
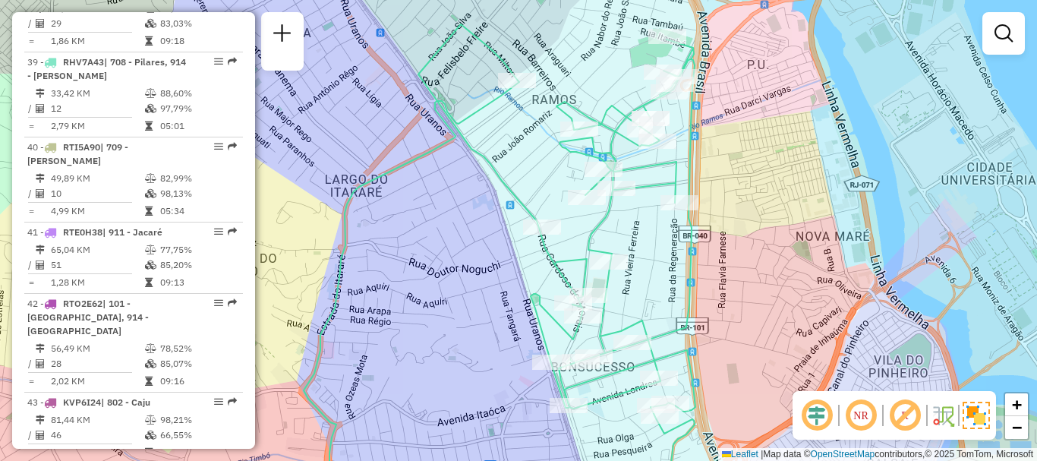
select select "**********"
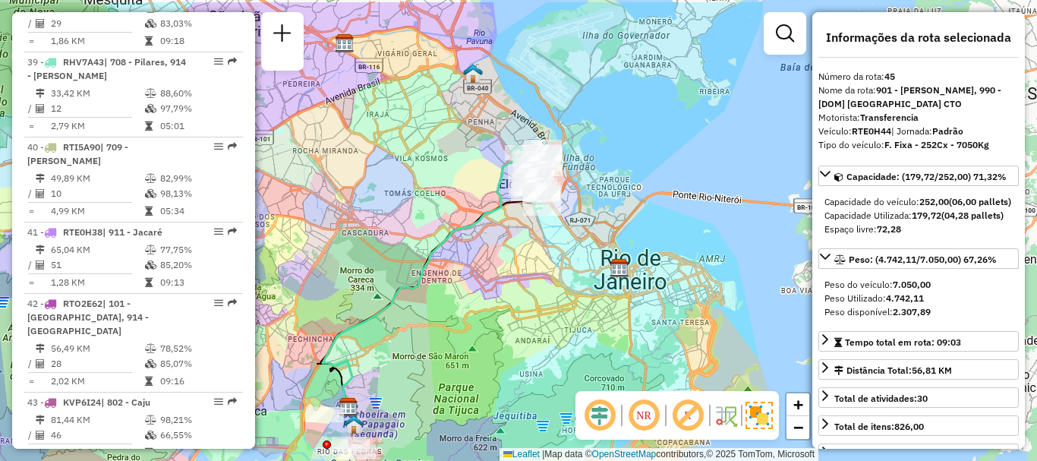
drag, startPoint x: 537, startPoint y: 149, endPoint x: 450, endPoint y: 197, distance: 99.3
click at [450, 197] on div "Janela de atendimento Grade de atendimento Capacidade Transportadoras Veículos …" at bounding box center [518, 230] width 1037 height 461
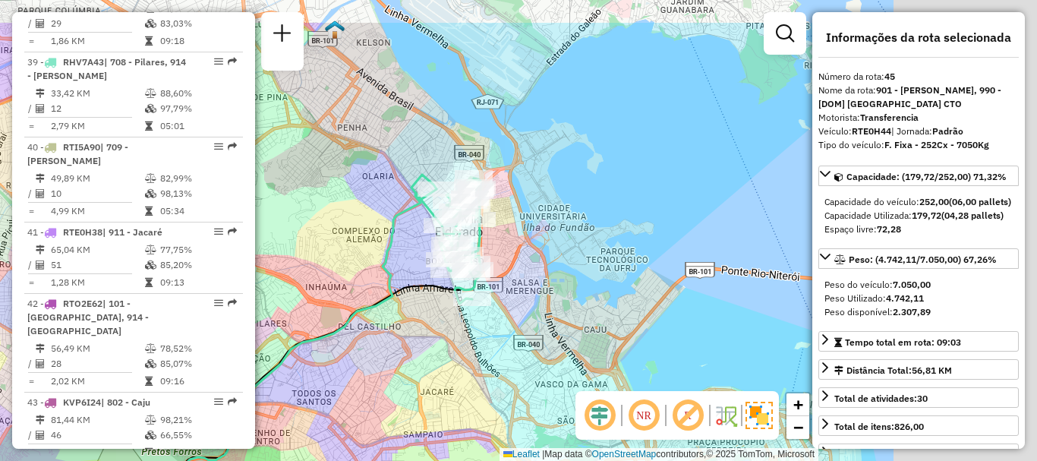
drag, startPoint x: 491, startPoint y: 188, endPoint x: 336, endPoint y: 257, distance: 168.9
click at [336, 257] on div "Janela de atendimento Grade de atendimento Capacidade Transportadoras Veículos …" at bounding box center [518, 230] width 1037 height 461
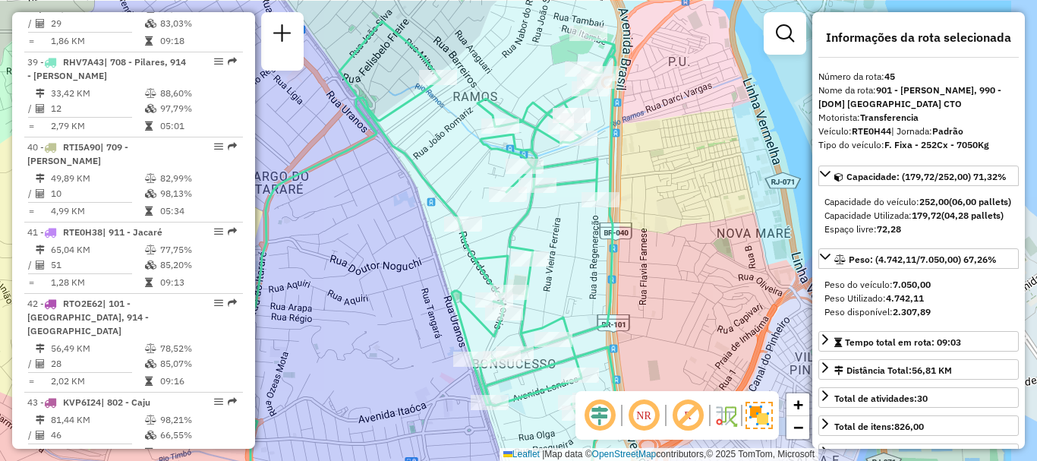
drag, startPoint x: 519, startPoint y: 232, endPoint x: 397, endPoint y: 270, distance: 127.5
click at [397, 270] on div "Janela de atendimento Grade de atendimento Capacidade Transportadoras Veículos …" at bounding box center [518, 230] width 1037 height 461
